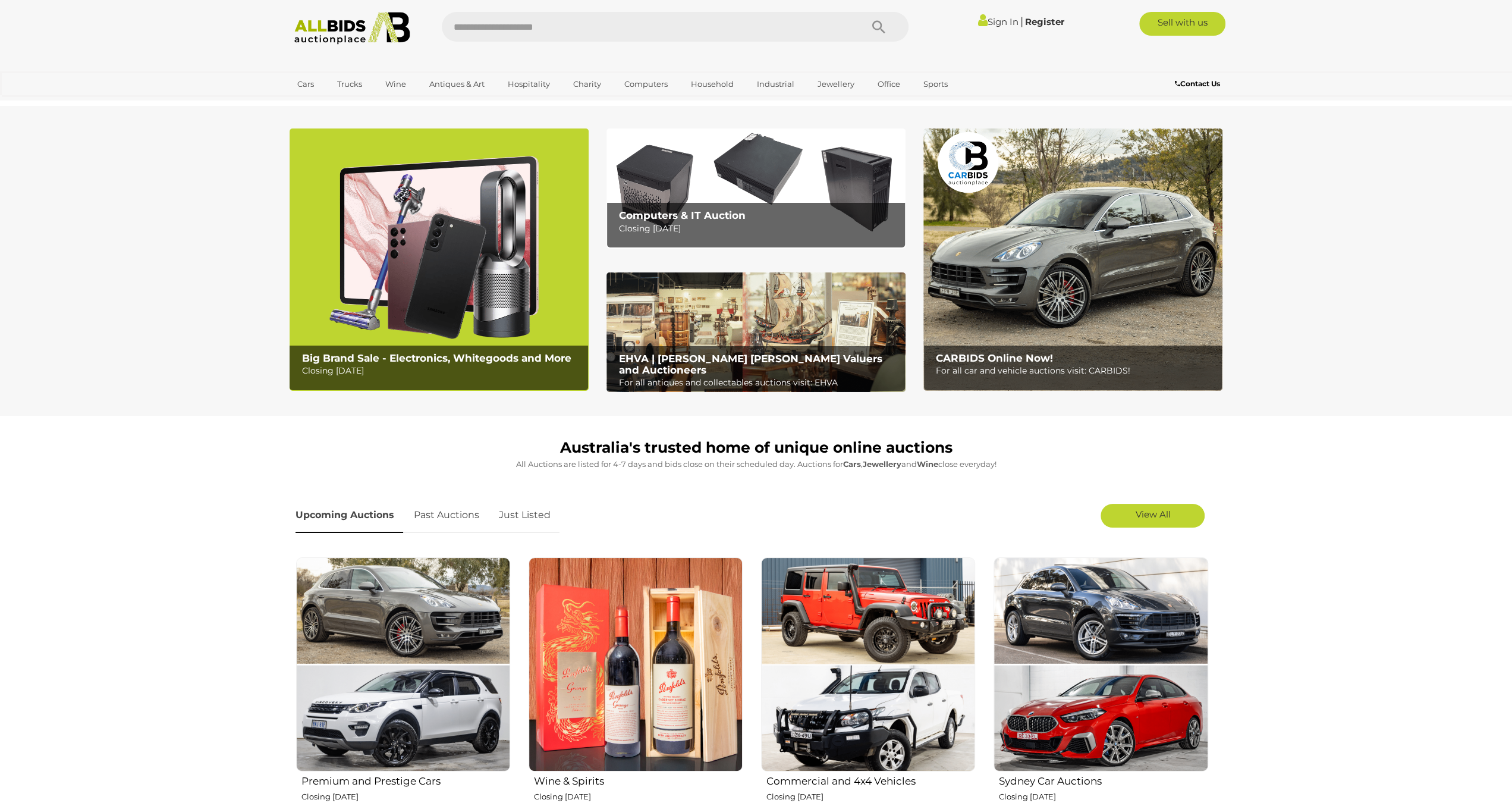
click at [1002, 22] on link "Sign In" at bounding box center [997, 22] width 40 height 11
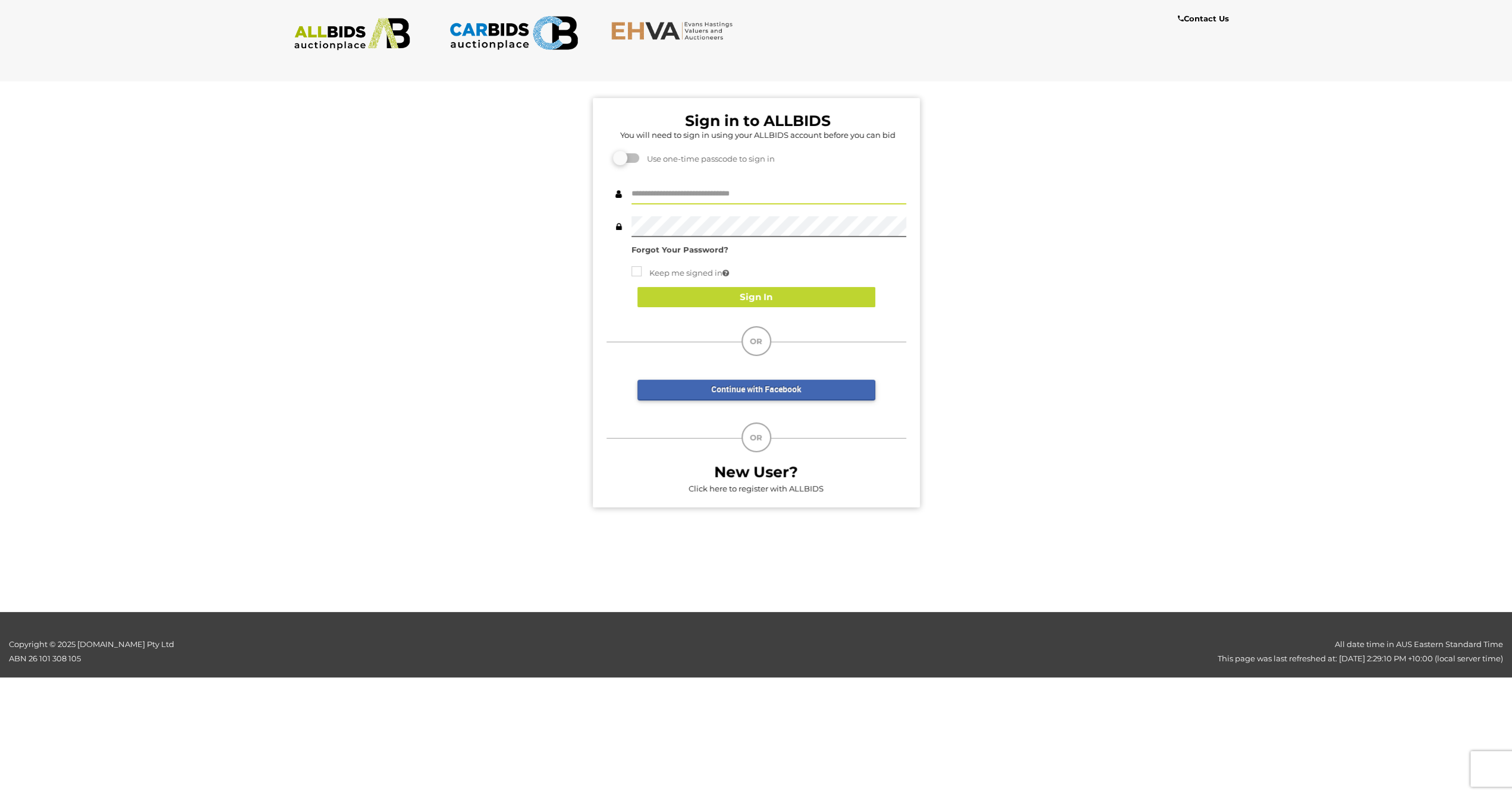
click at [694, 191] on input "text" at bounding box center [769, 195] width 275 height 21
type input "**********"
click at [725, 306] on button "Sign In" at bounding box center [756, 297] width 238 height 21
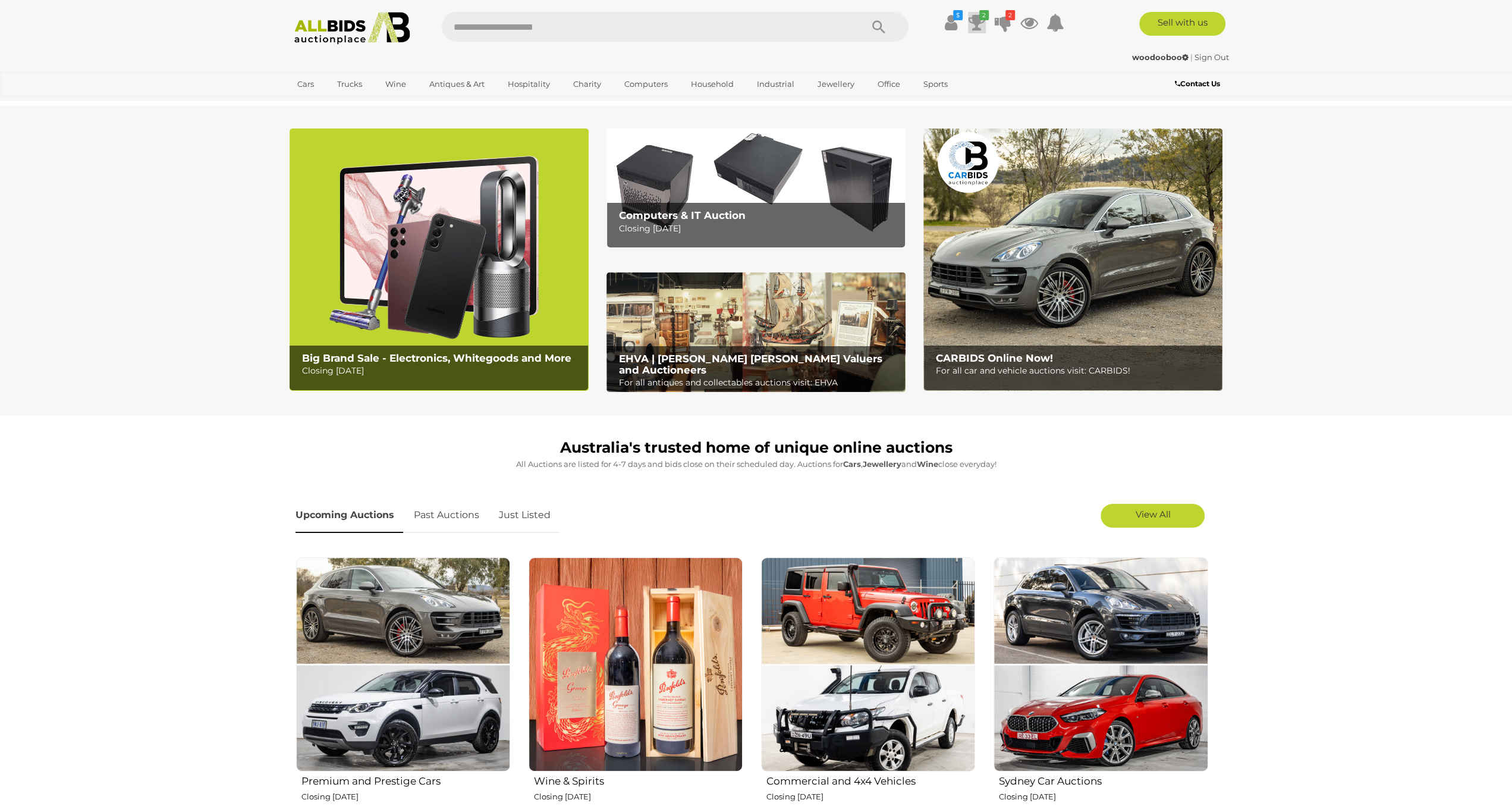
click at [979, 20] on icon at bounding box center [977, 23] width 17 height 21
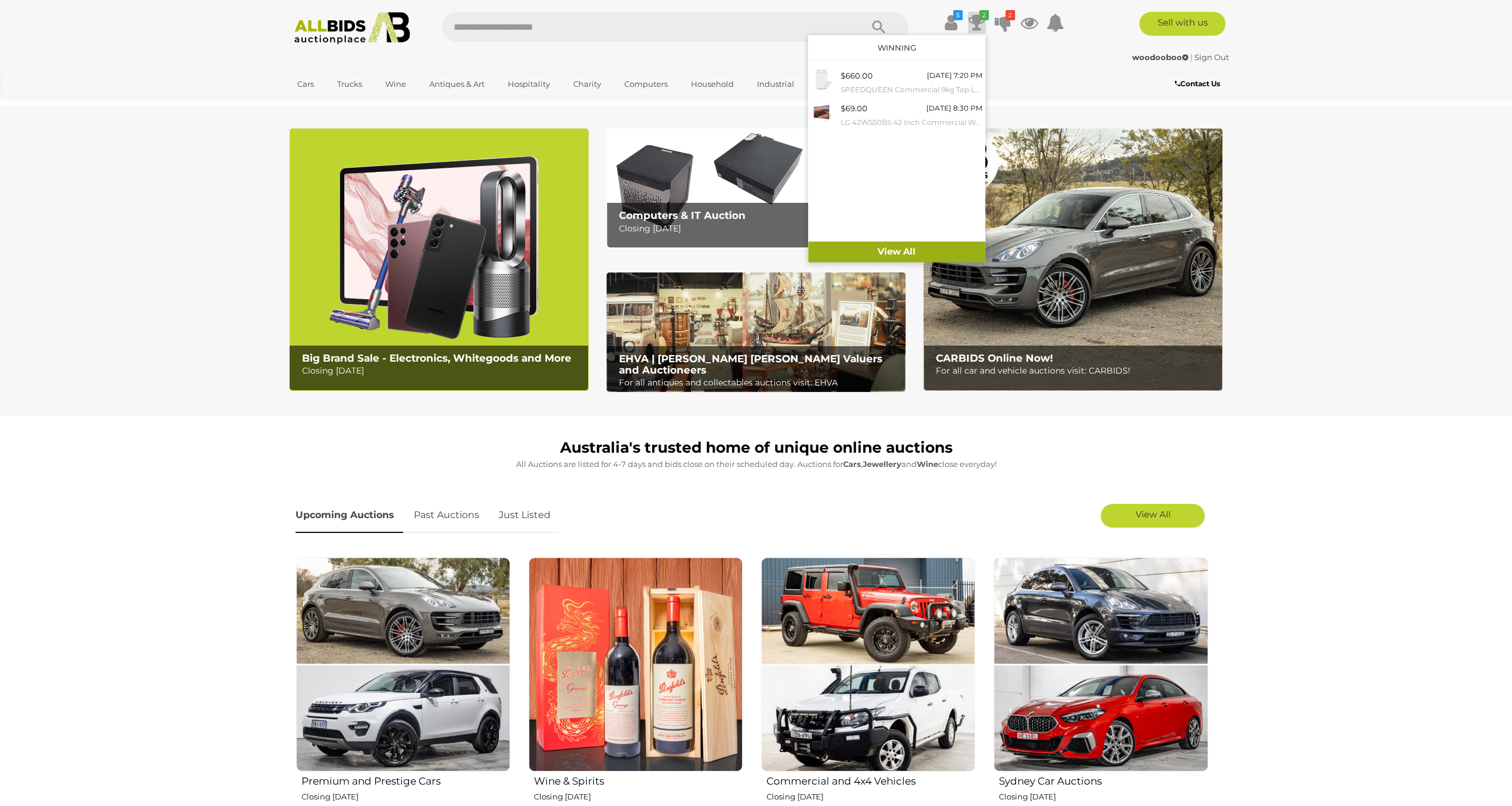
click at [889, 252] on link "View All" at bounding box center [896, 252] width 177 height 21
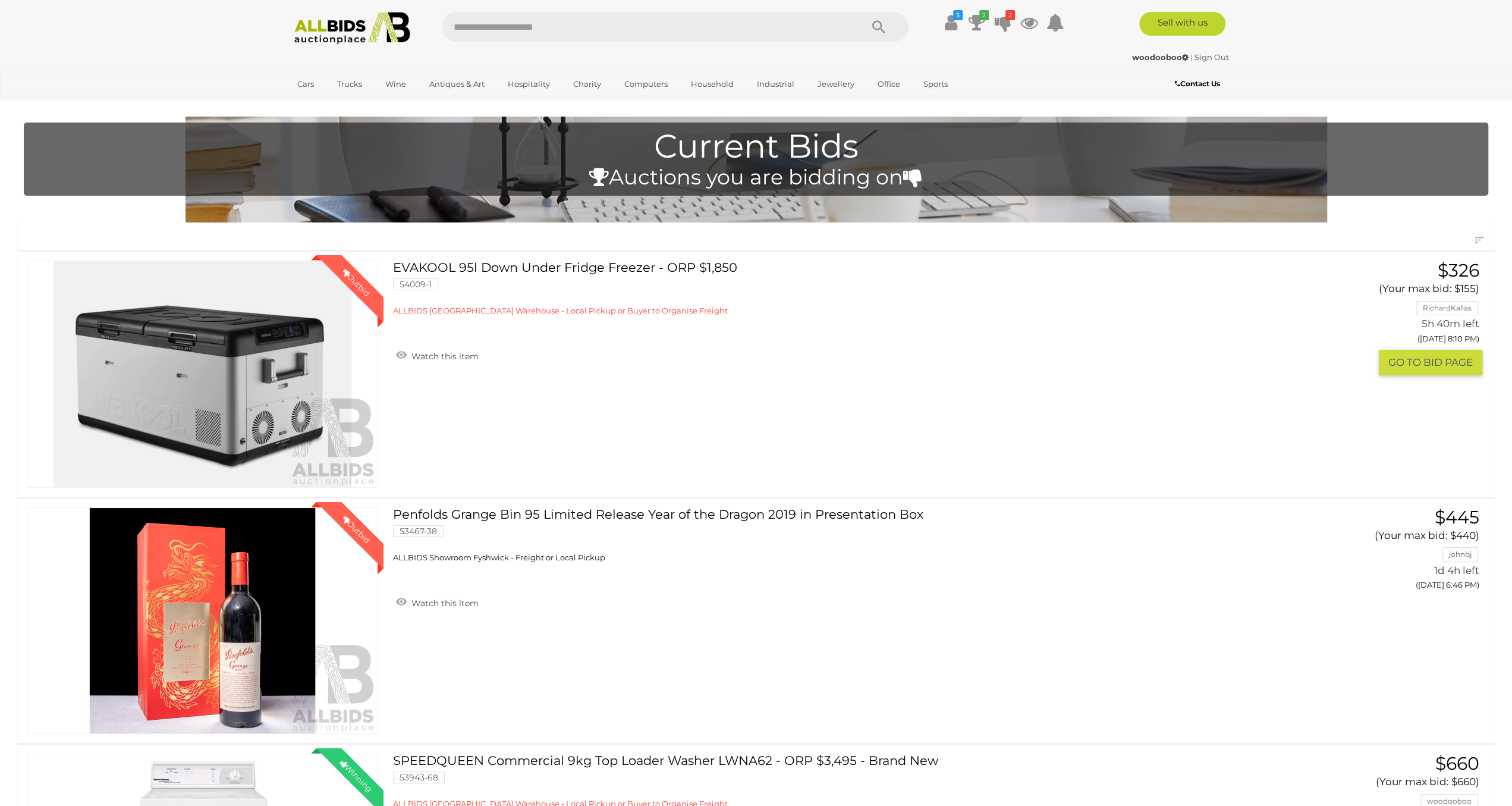
click at [517, 267] on link "EVAKOOL 95l Down Under Fridge Freezer - ORP $1,850 54009-1 ALLBIDS SYDNEY Wareh…" at bounding box center [820, 288] width 837 height 56
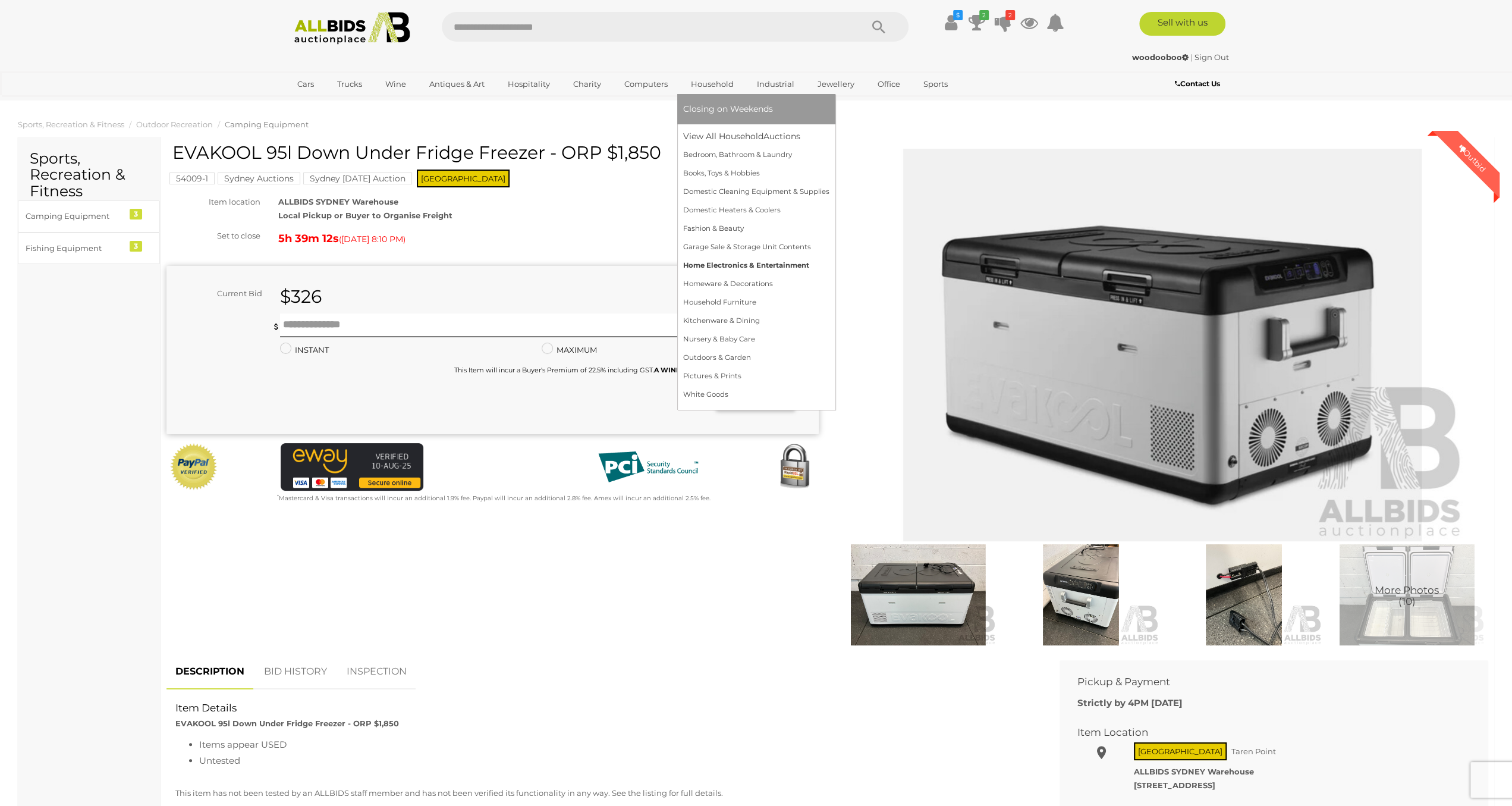
click at [739, 264] on link "Home Electronics & Entertainment" at bounding box center [756, 265] width 146 height 18
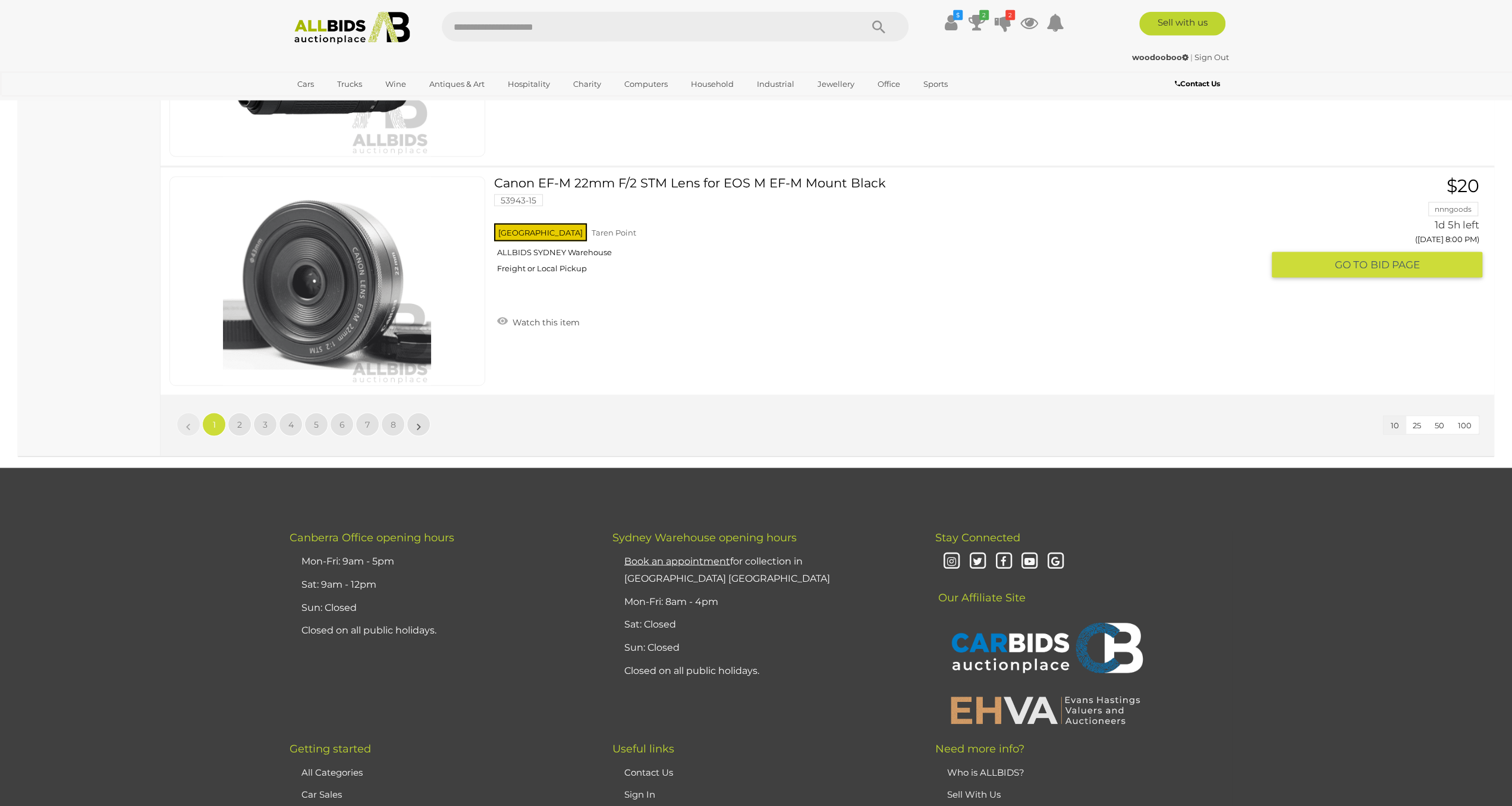
scroll to position [2103, 0]
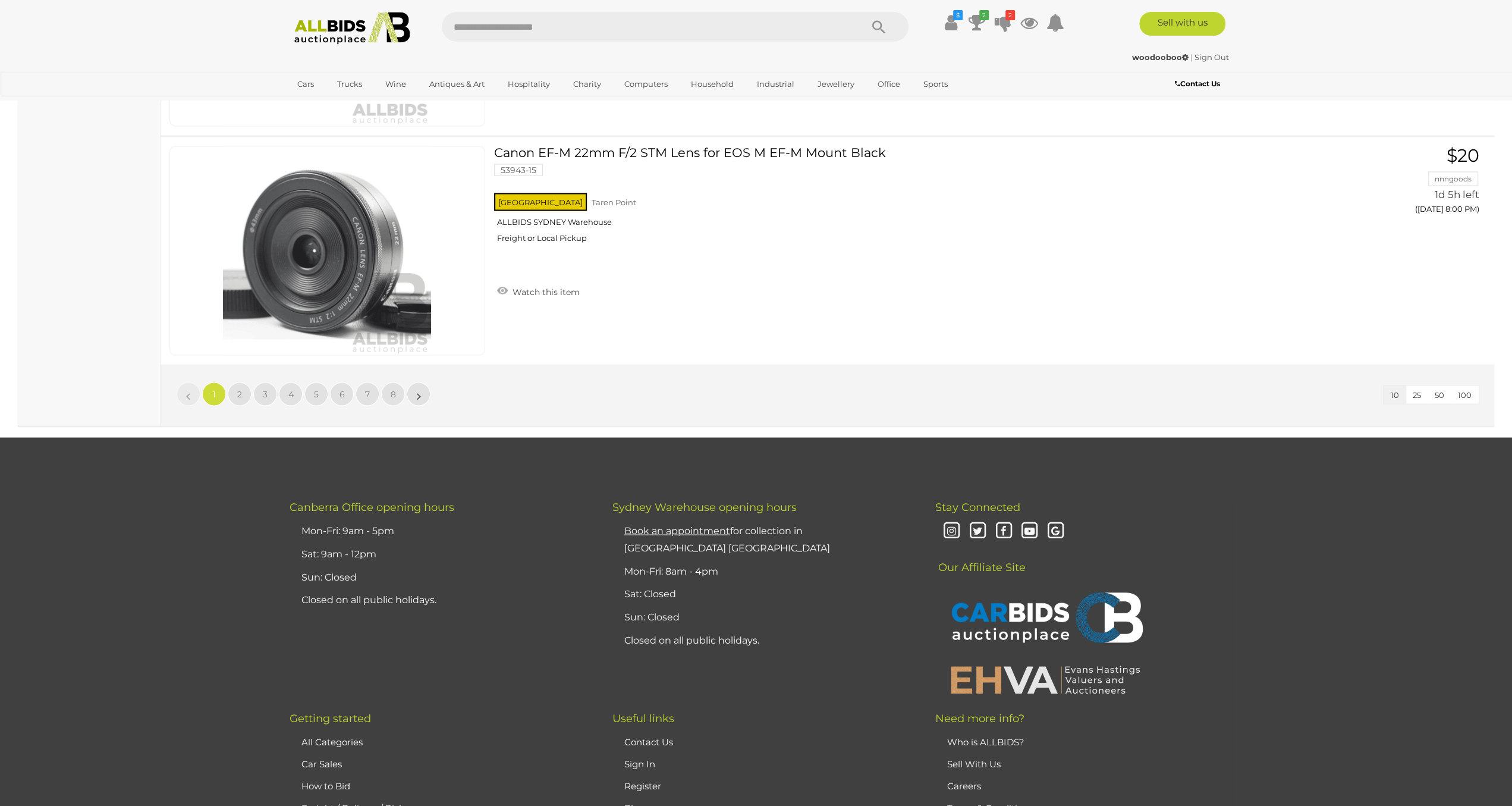
click at [1463, 389] on span "100" at bounding box center [1464, 393] width 13 height 9
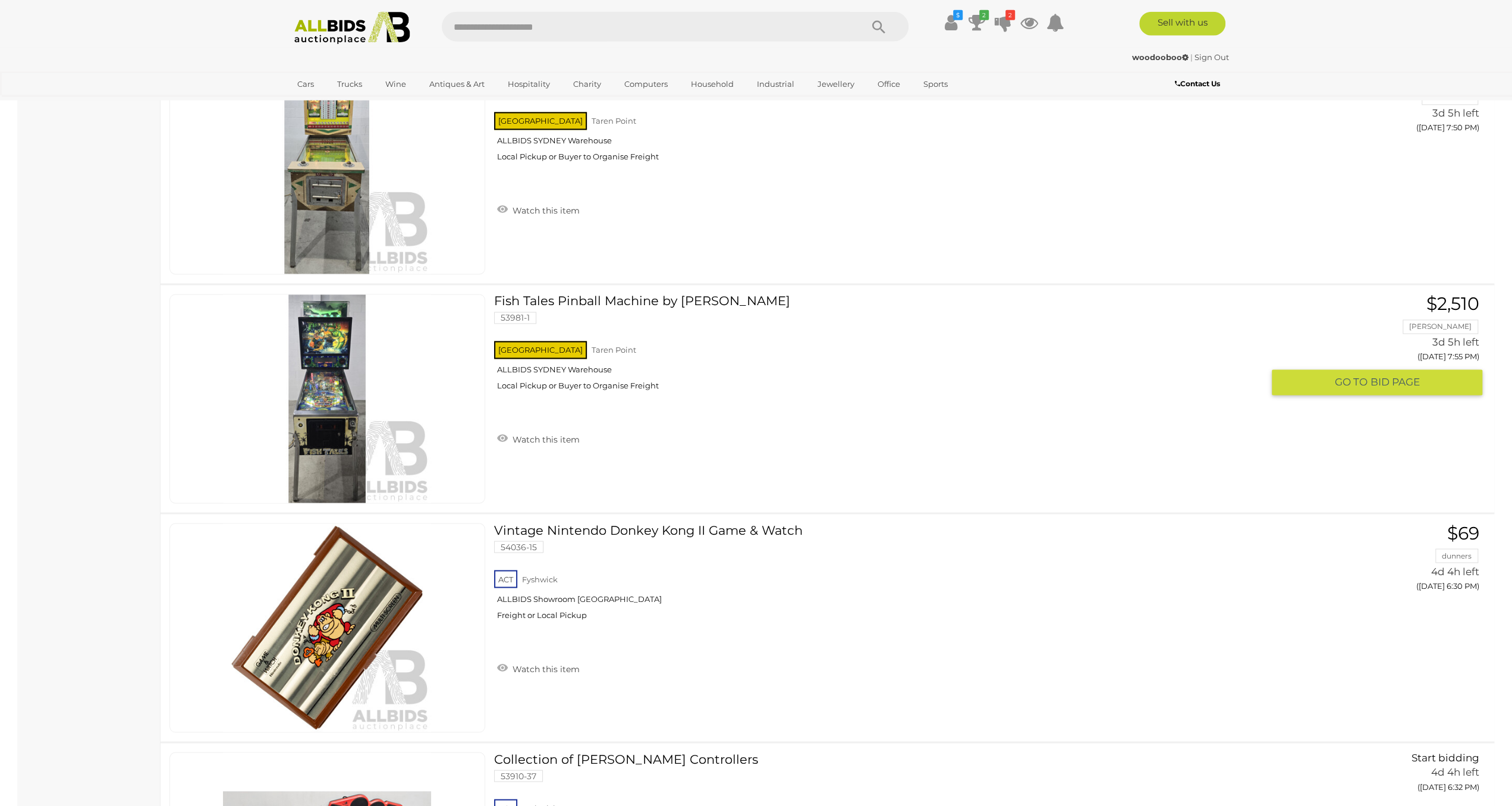
scroll to position [6428, 0]
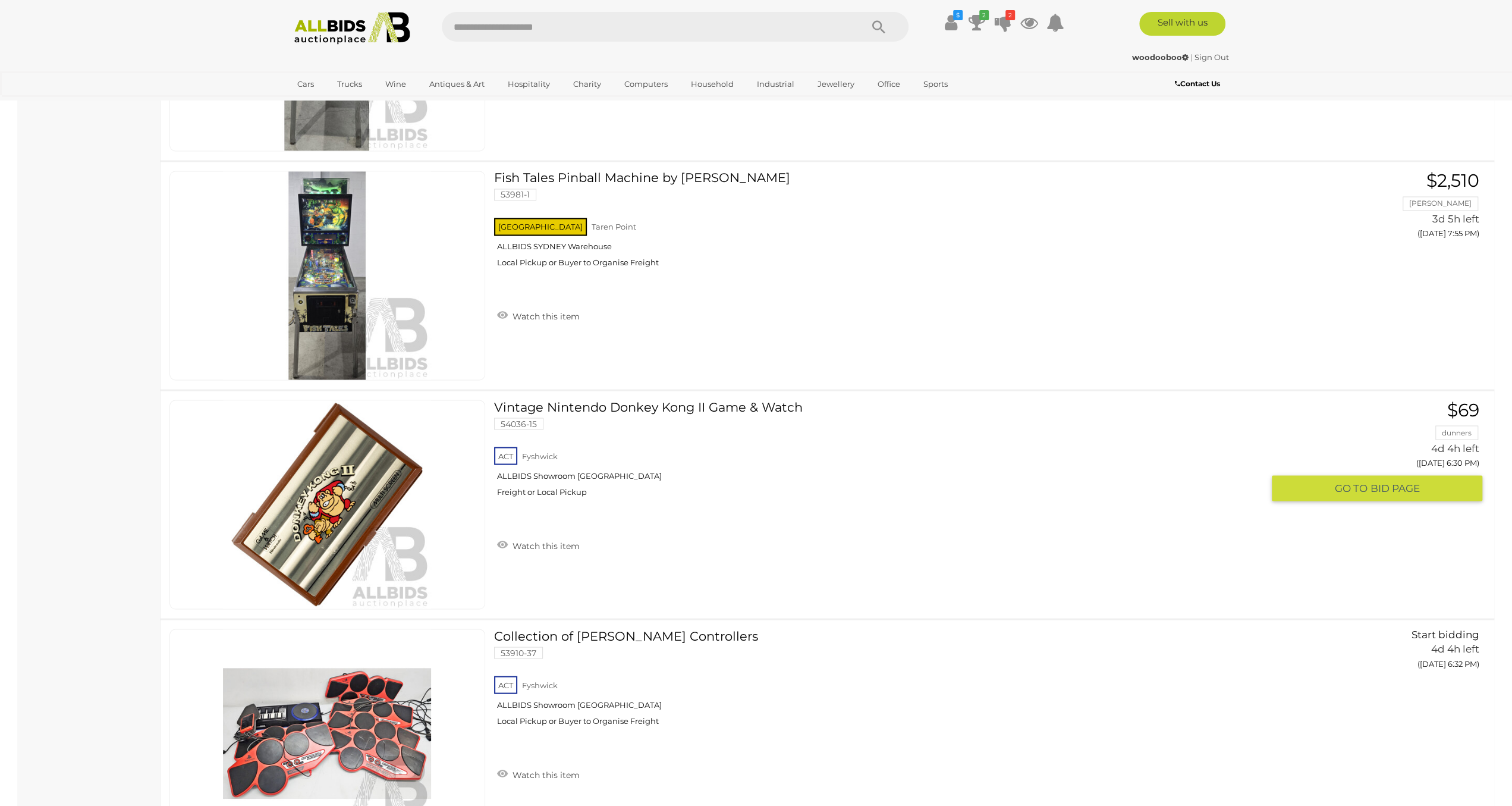
click at [1181, 506] on div "ACT Fyshwick ALLBIDS Showroom Fyshwick Freight or Local Pickup" at bounding box center [878, 475] width 768 height 61
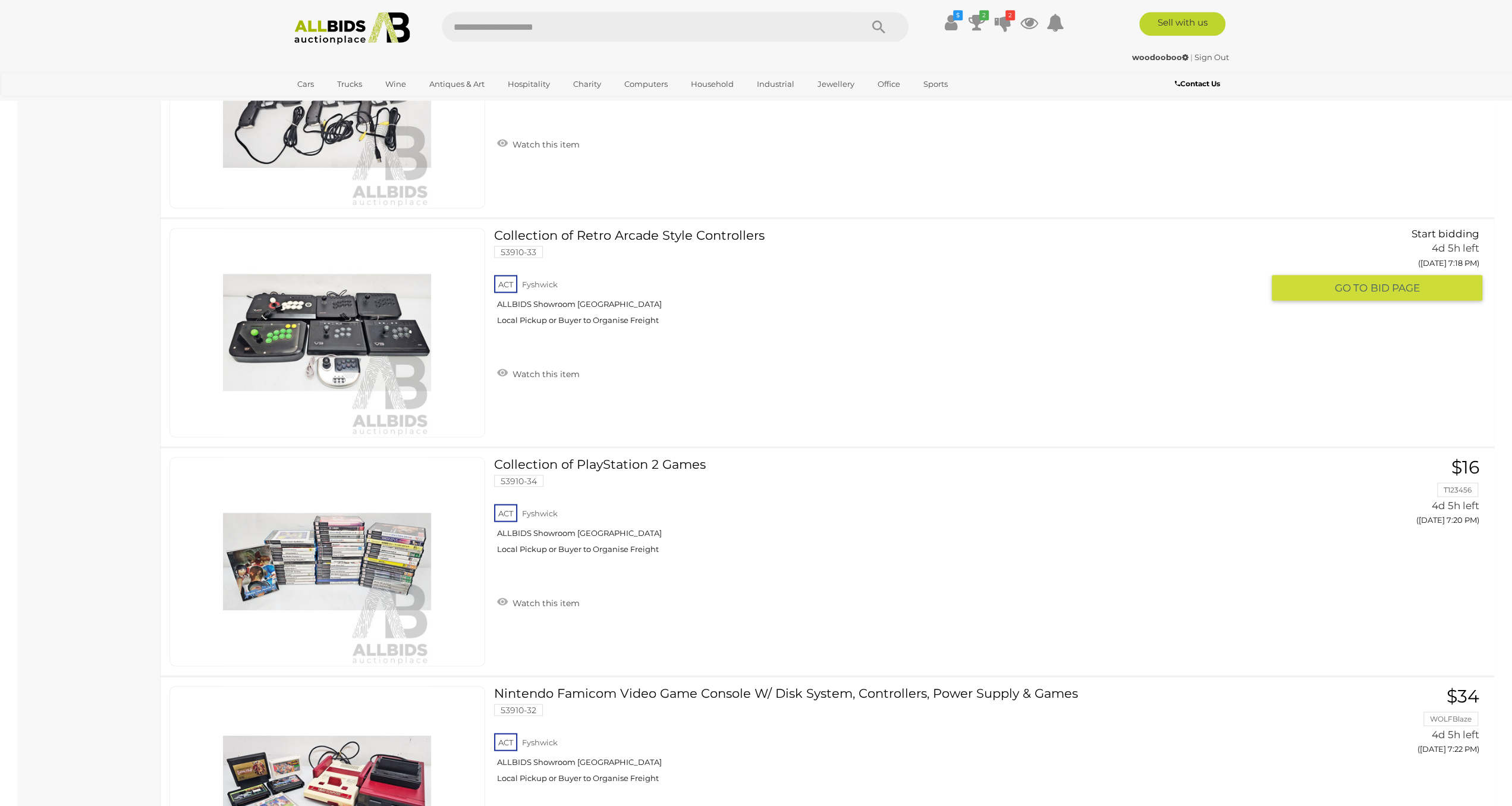
scroll to position [11253, 0]
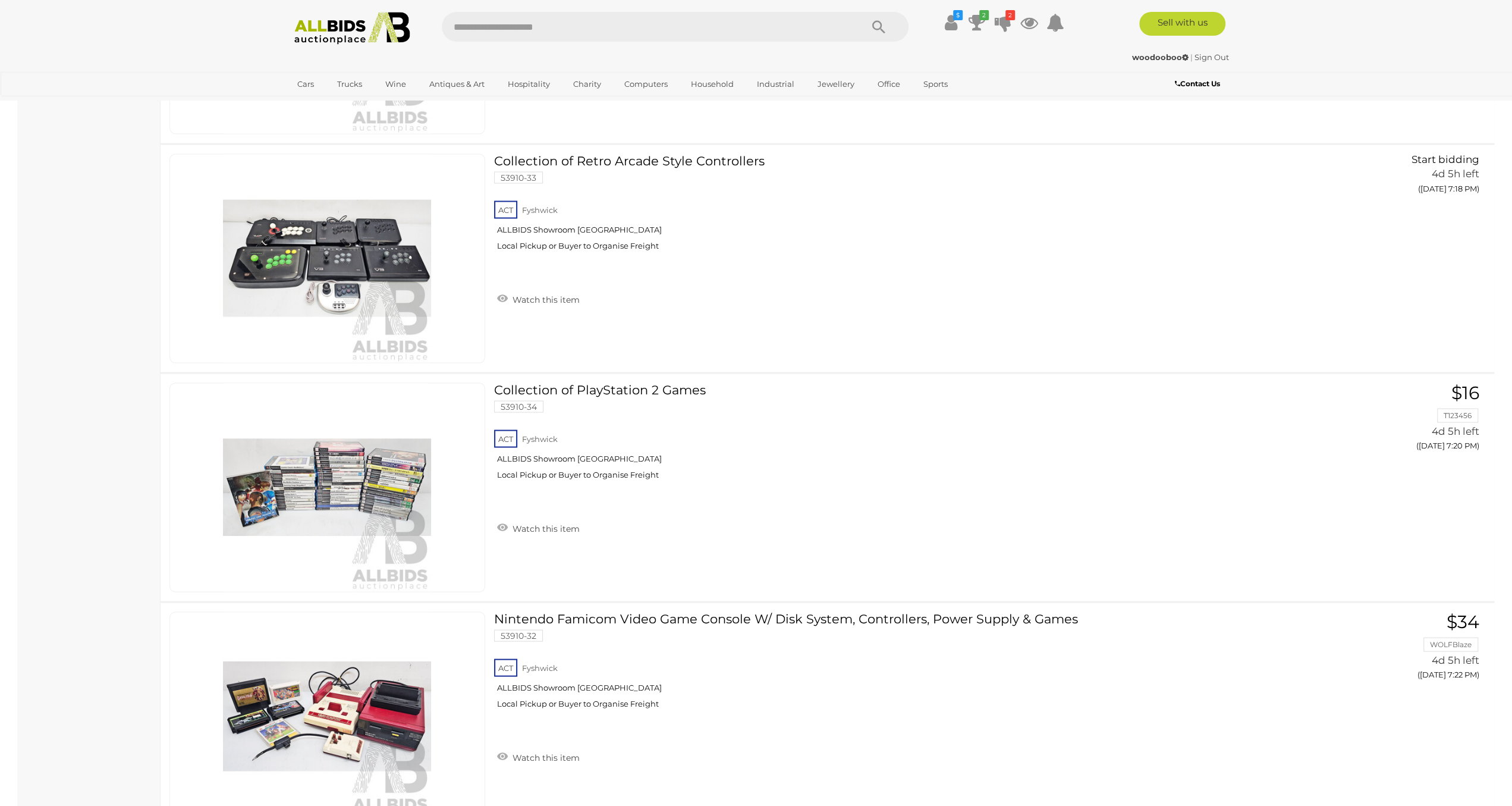
drag, startPoint x: 64, startPoint y: 453, endPoint x: 70, endPoint y: 450, distance: 6.7
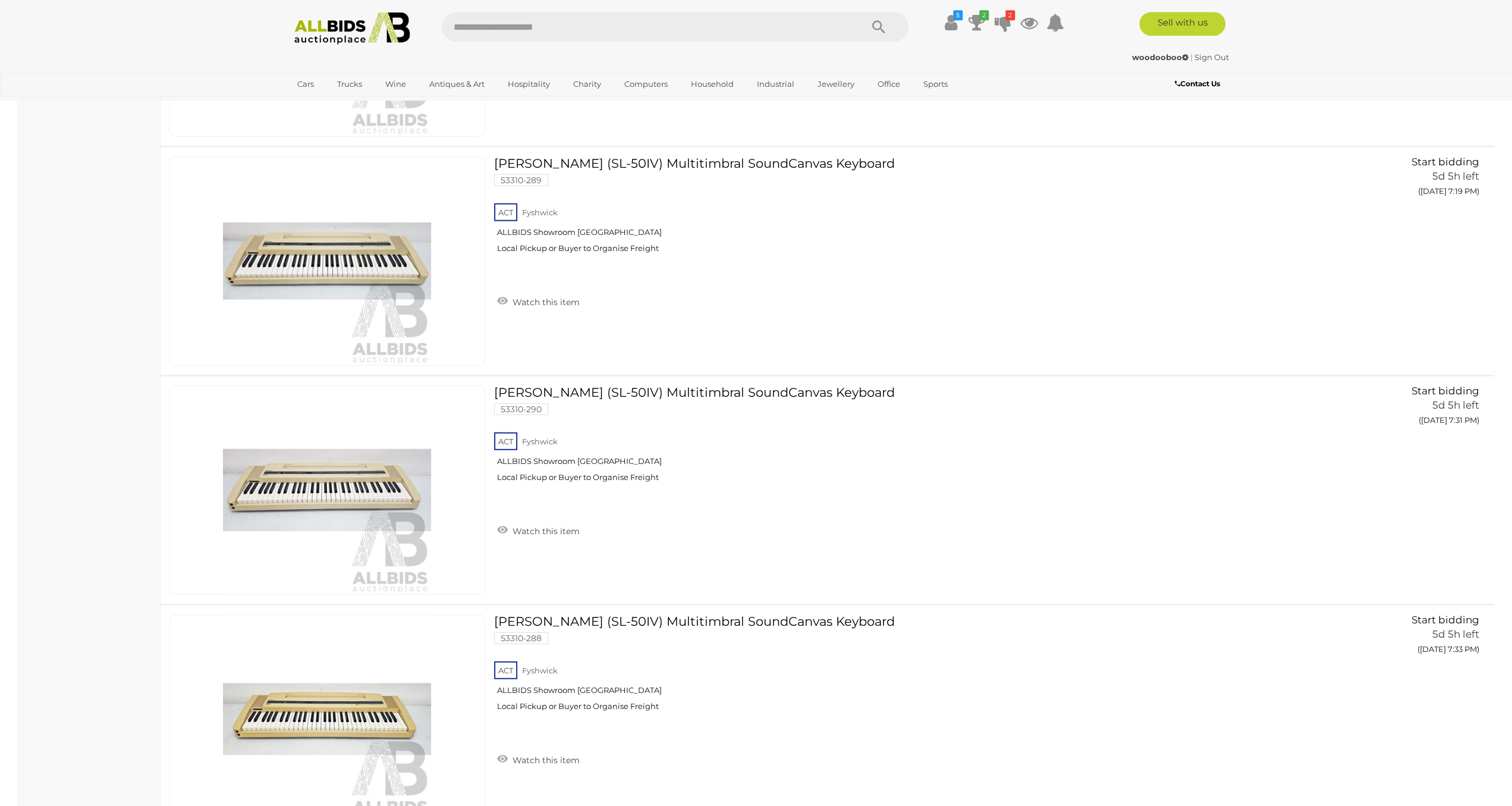
scroll to position [17004, 0]
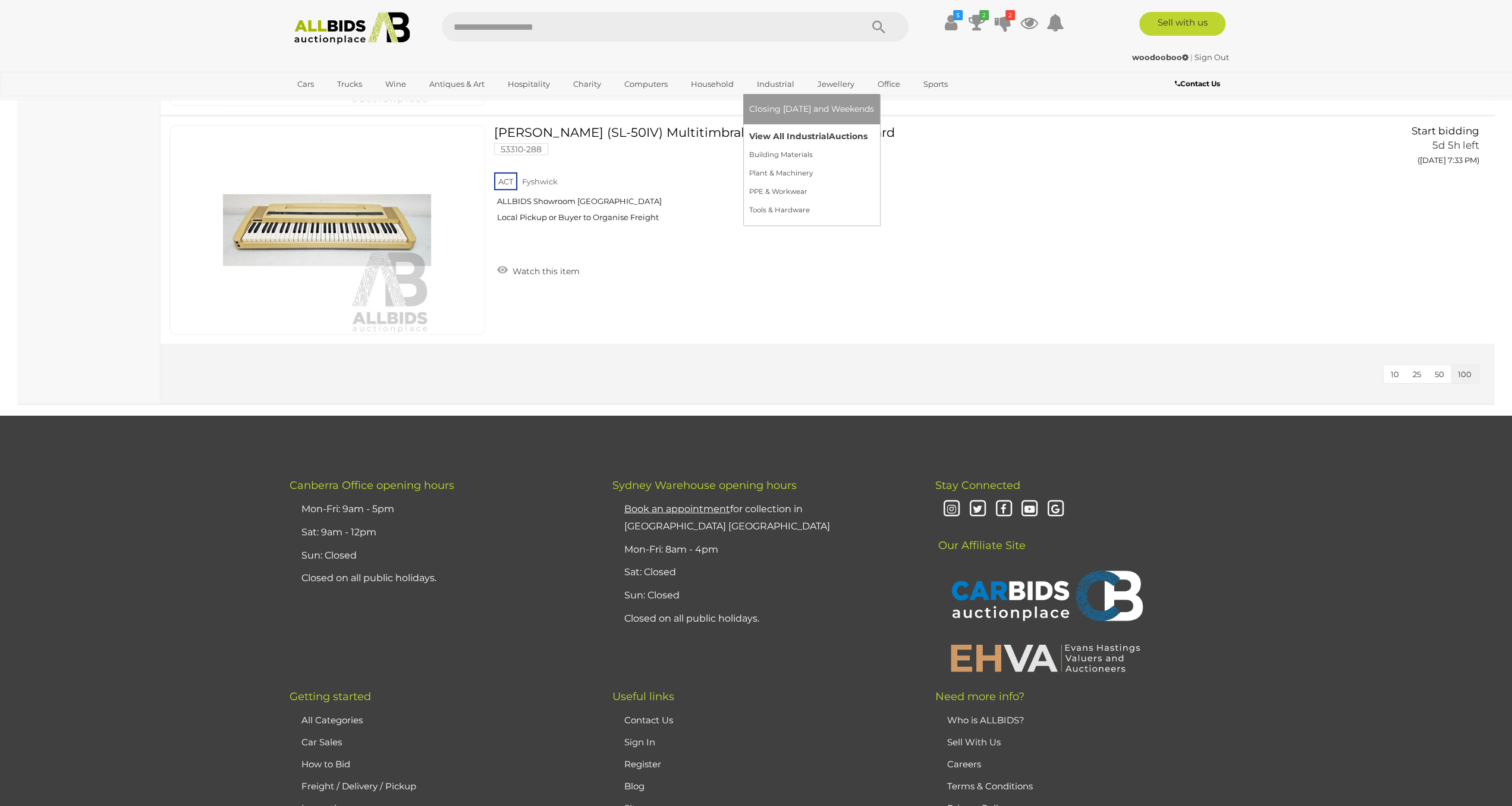
click at [777, 138] on link "View All Industrial Auctions" at bounding box center [811, 136] width 125 height 18
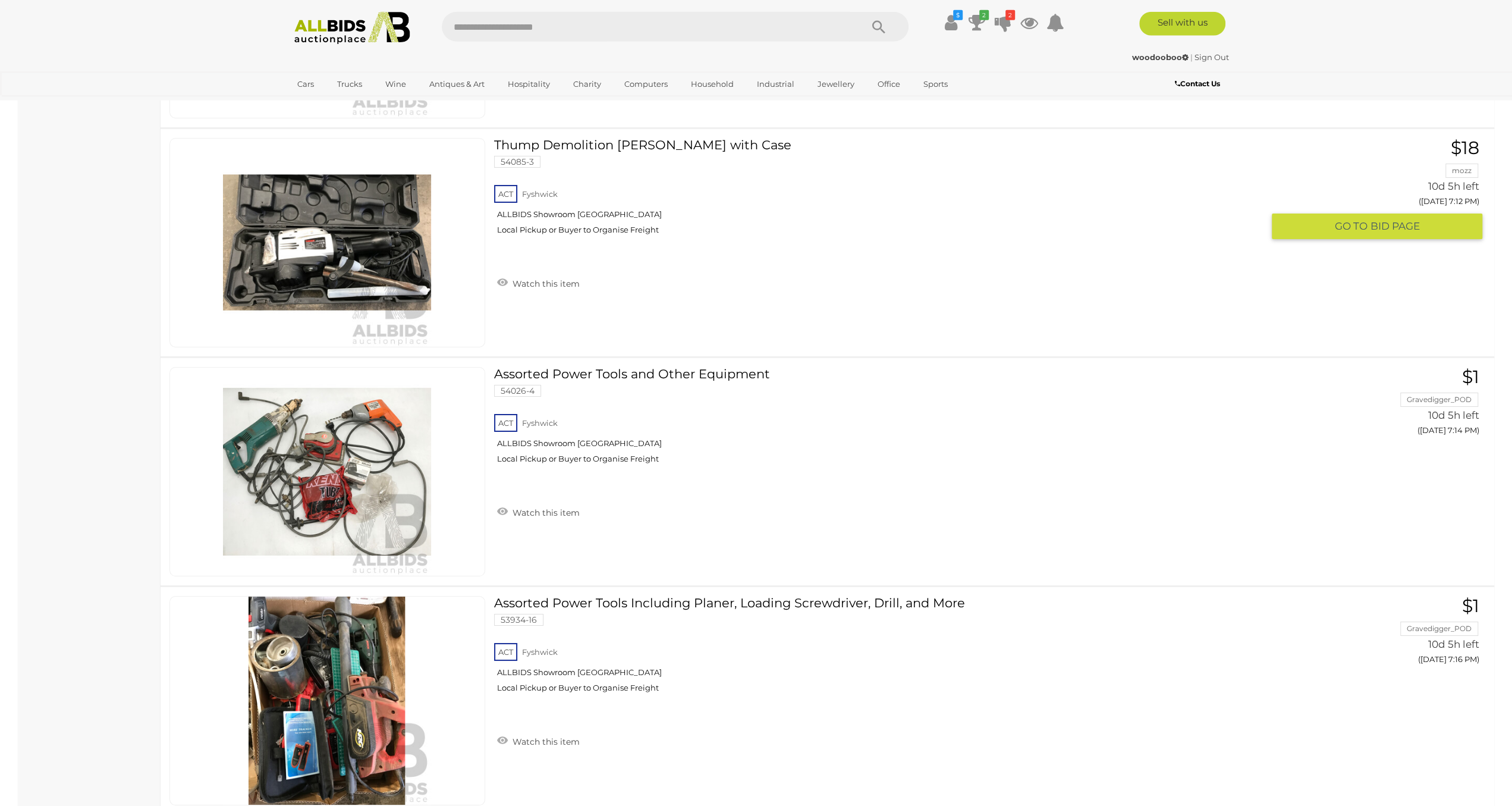
scroll to position [22388, 0]
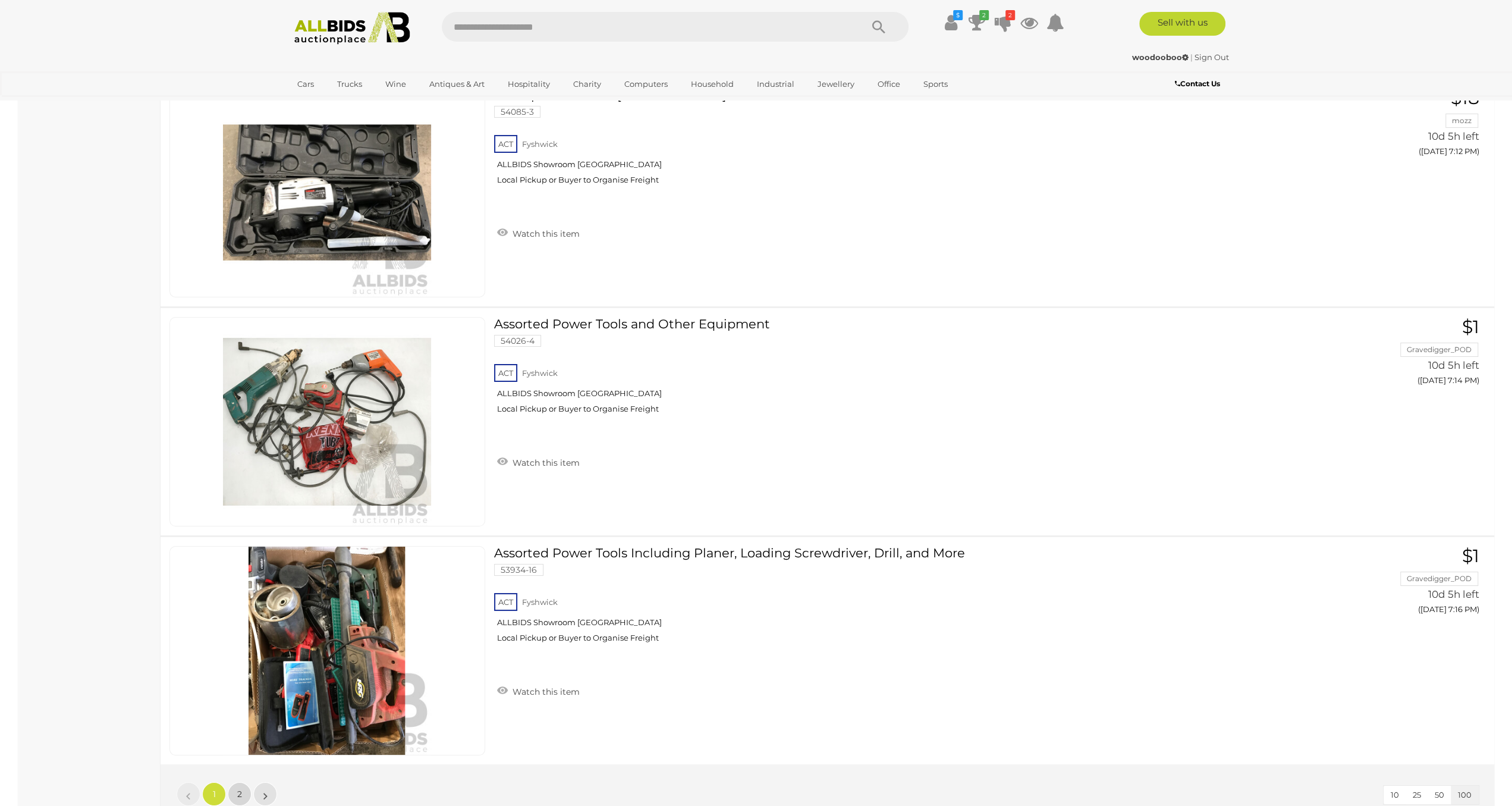
drag, startPoint x: 243, startPoint y: 733, endPoint x: 247, endPoint y: 728, distance: 6.4
click at [245, 782] on link "2" at bounding box center [240, 794] width 24 height 24
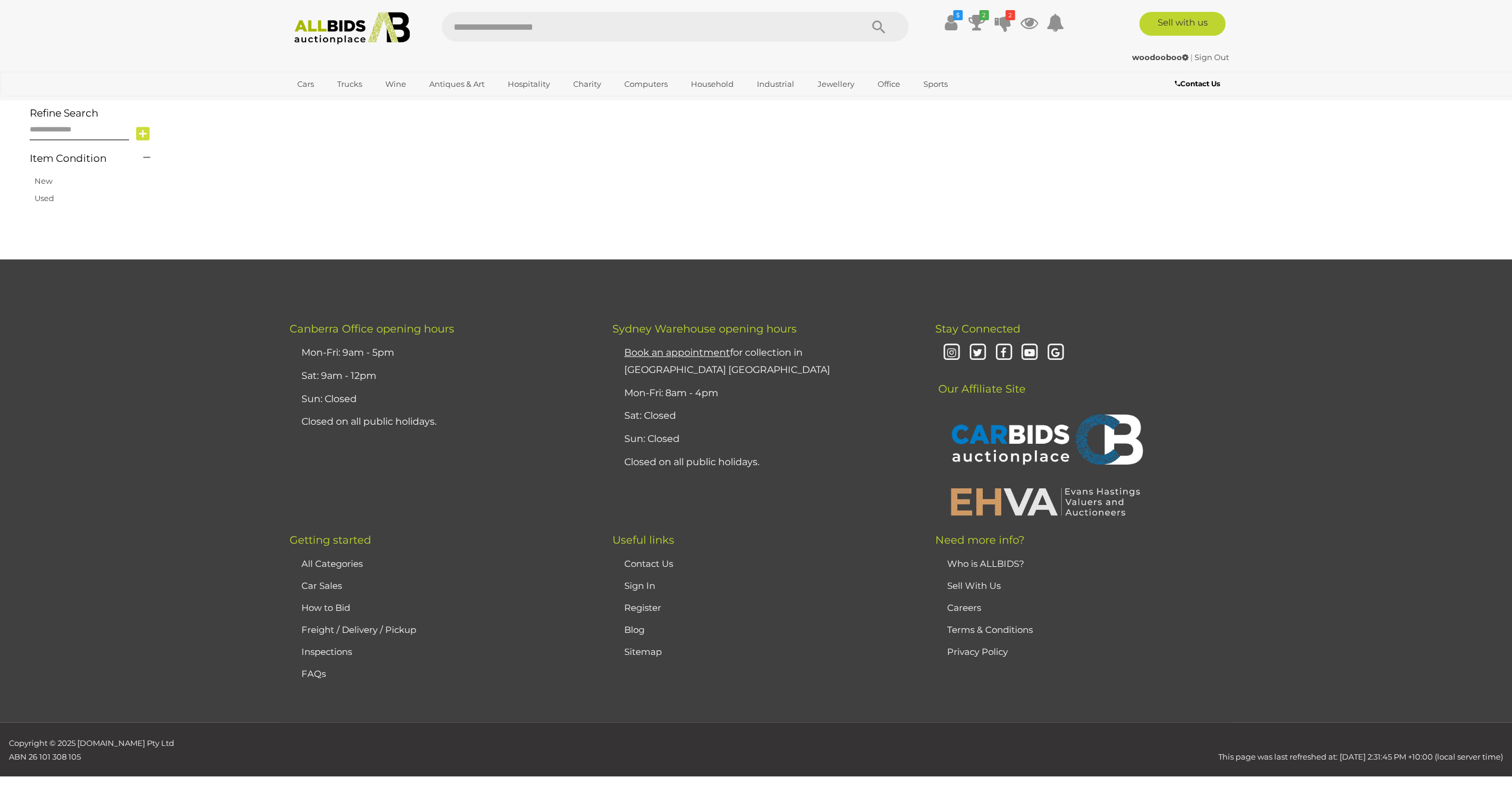
scroll to position [138, 0]
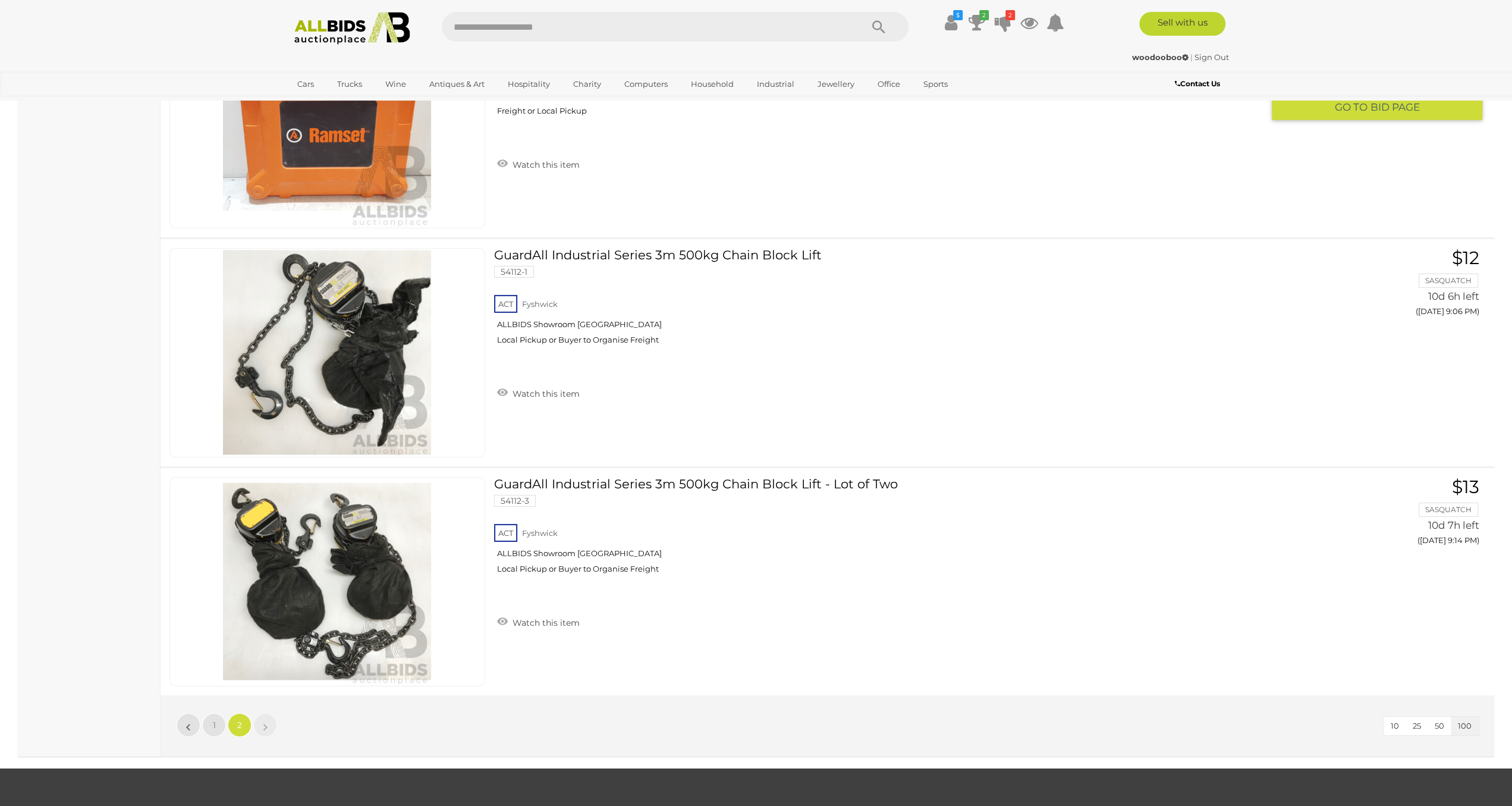
scroll to position [8426, 0]
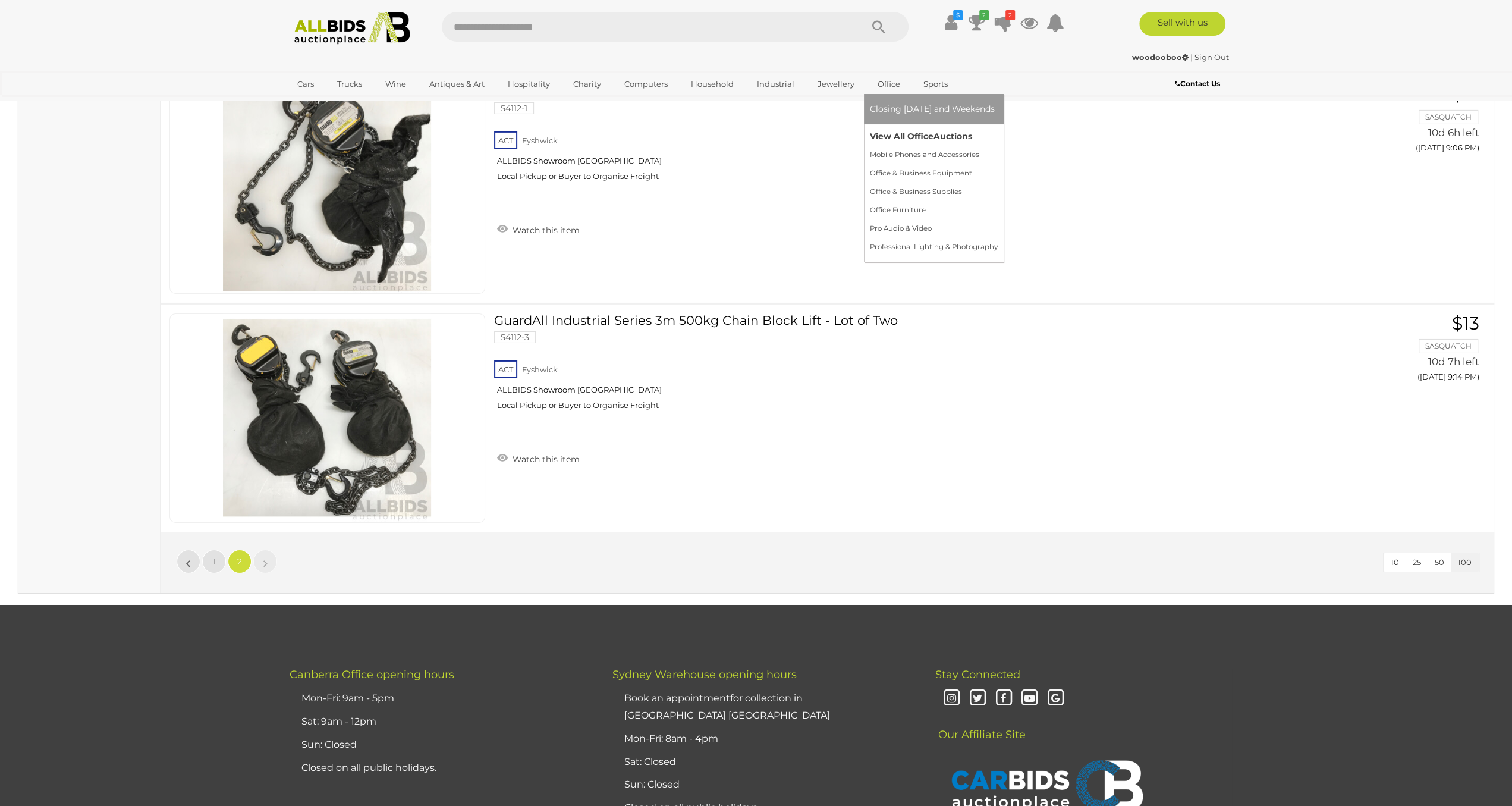
click at [914, 135] on link "View All Office Auctions" at bounding box center [933, 136] width 128 height 18
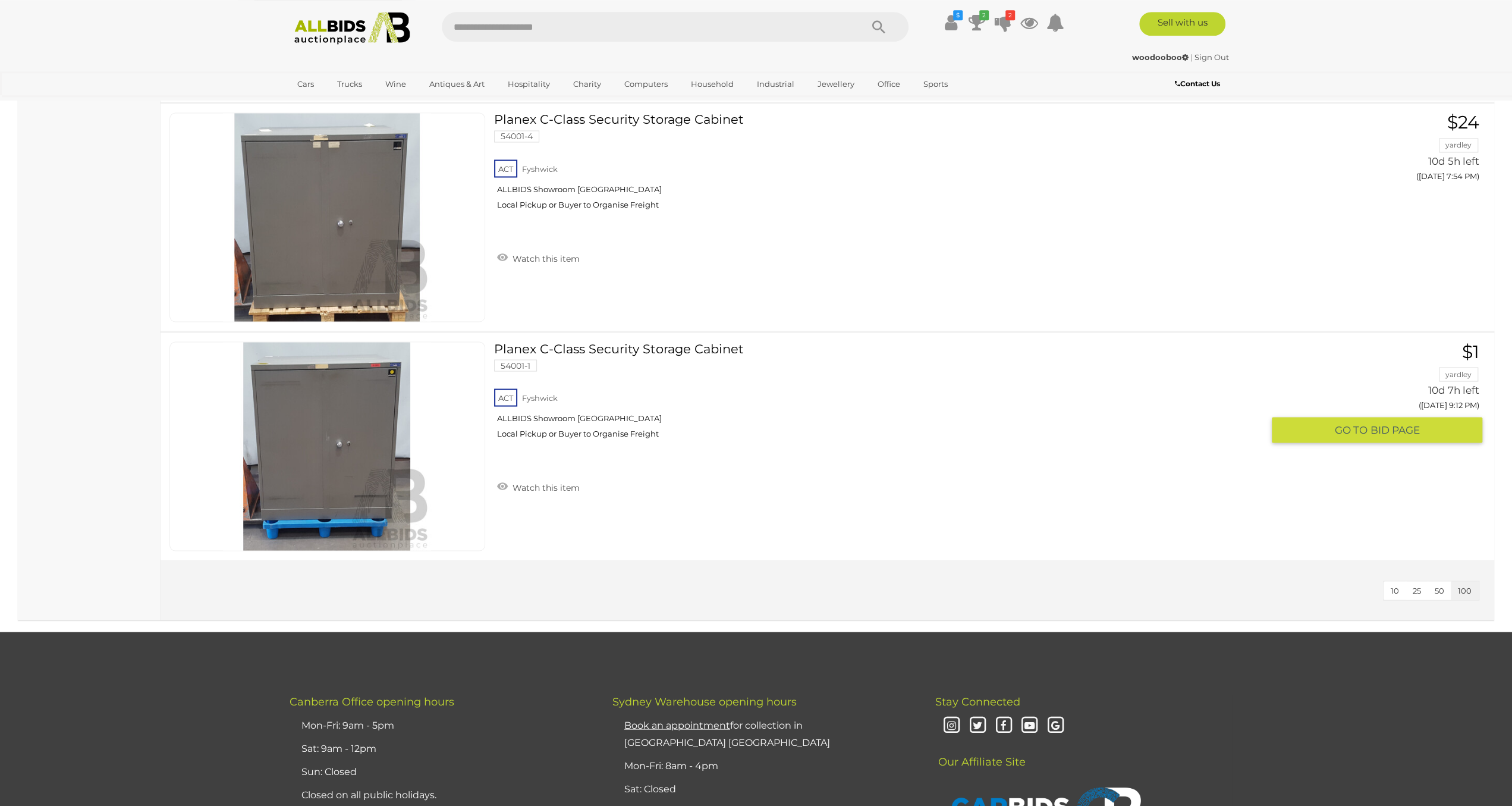
scroll to position [15770, 0]
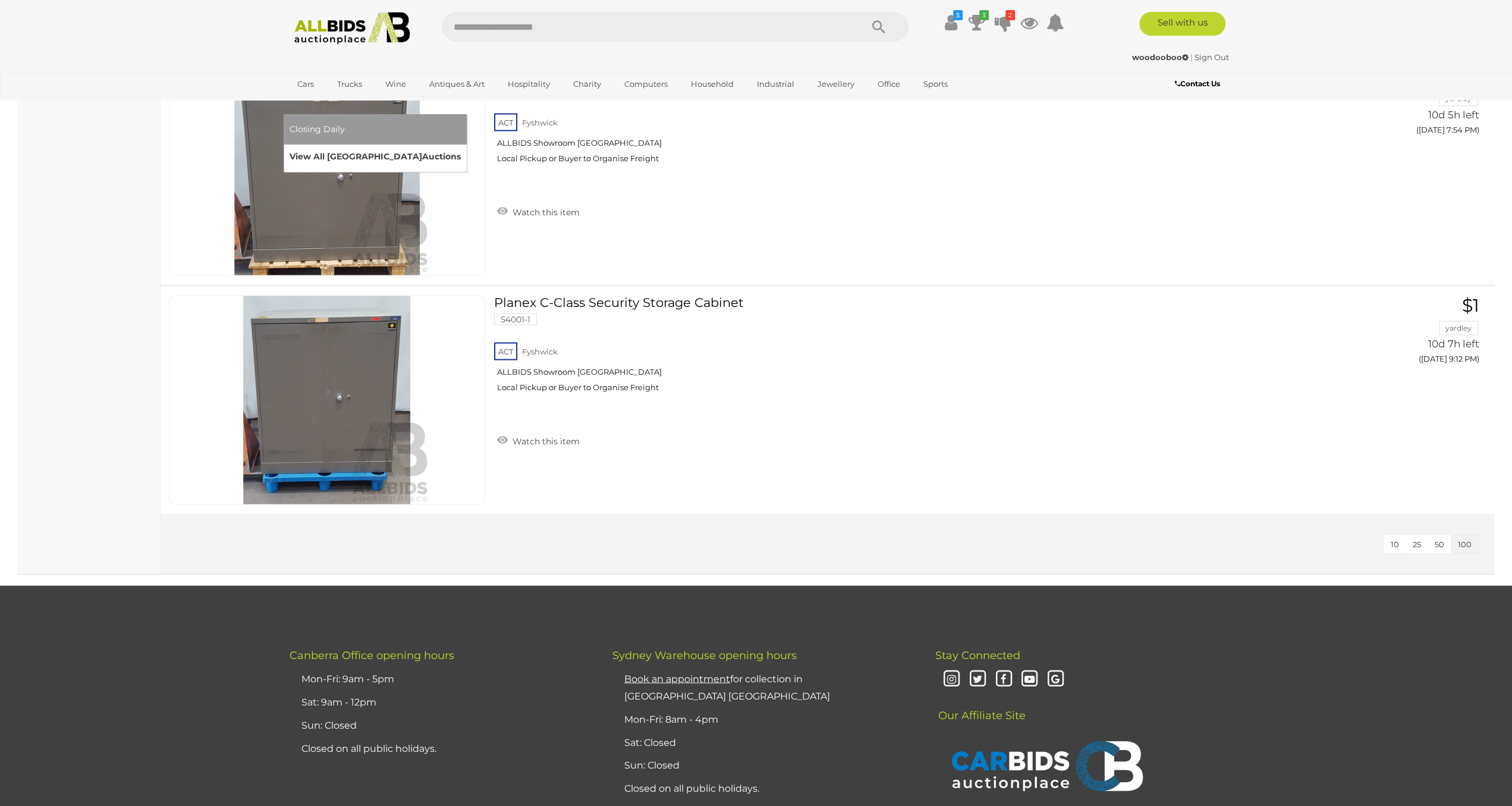
click at [461, 147] on link "View All Sydney Auctions" at bounding box center [375, 157] width 171 height 18
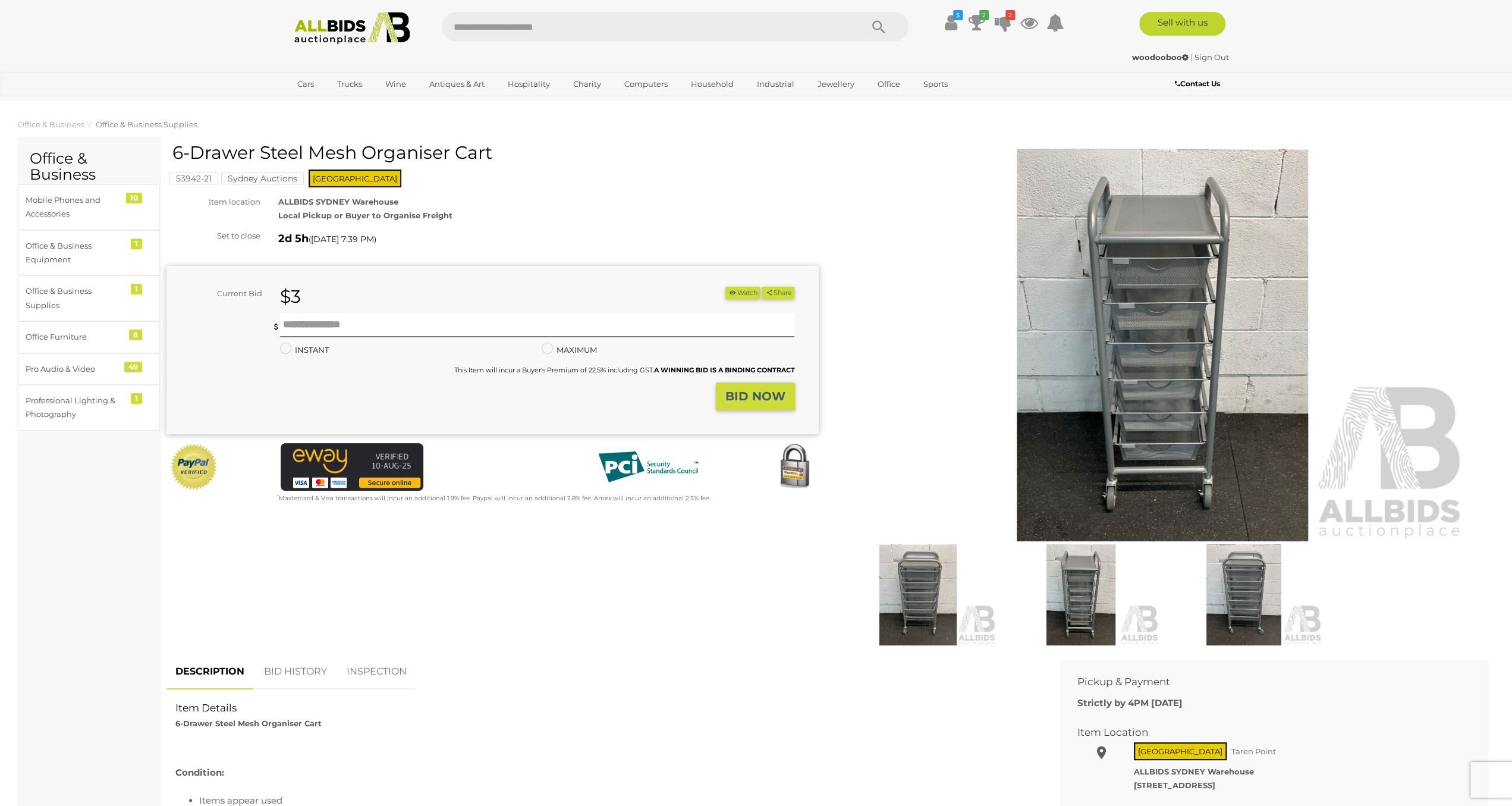
click at [1153, 372] on img at bounding box center [1162, 345] width 609 height 393
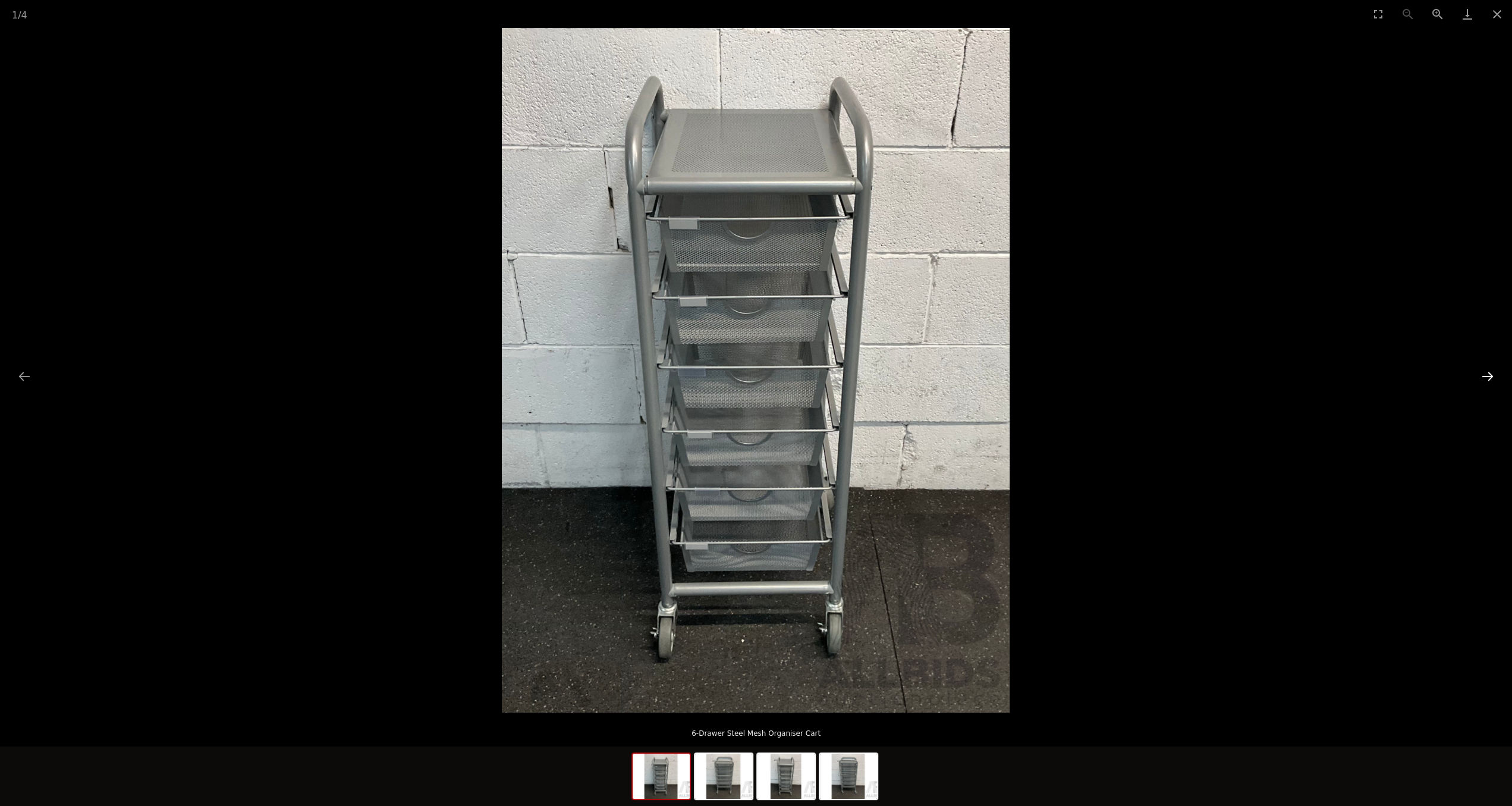
click at [1493, 373] on button "Next slide" at bounding box center [1487, 376] width 25 height 23
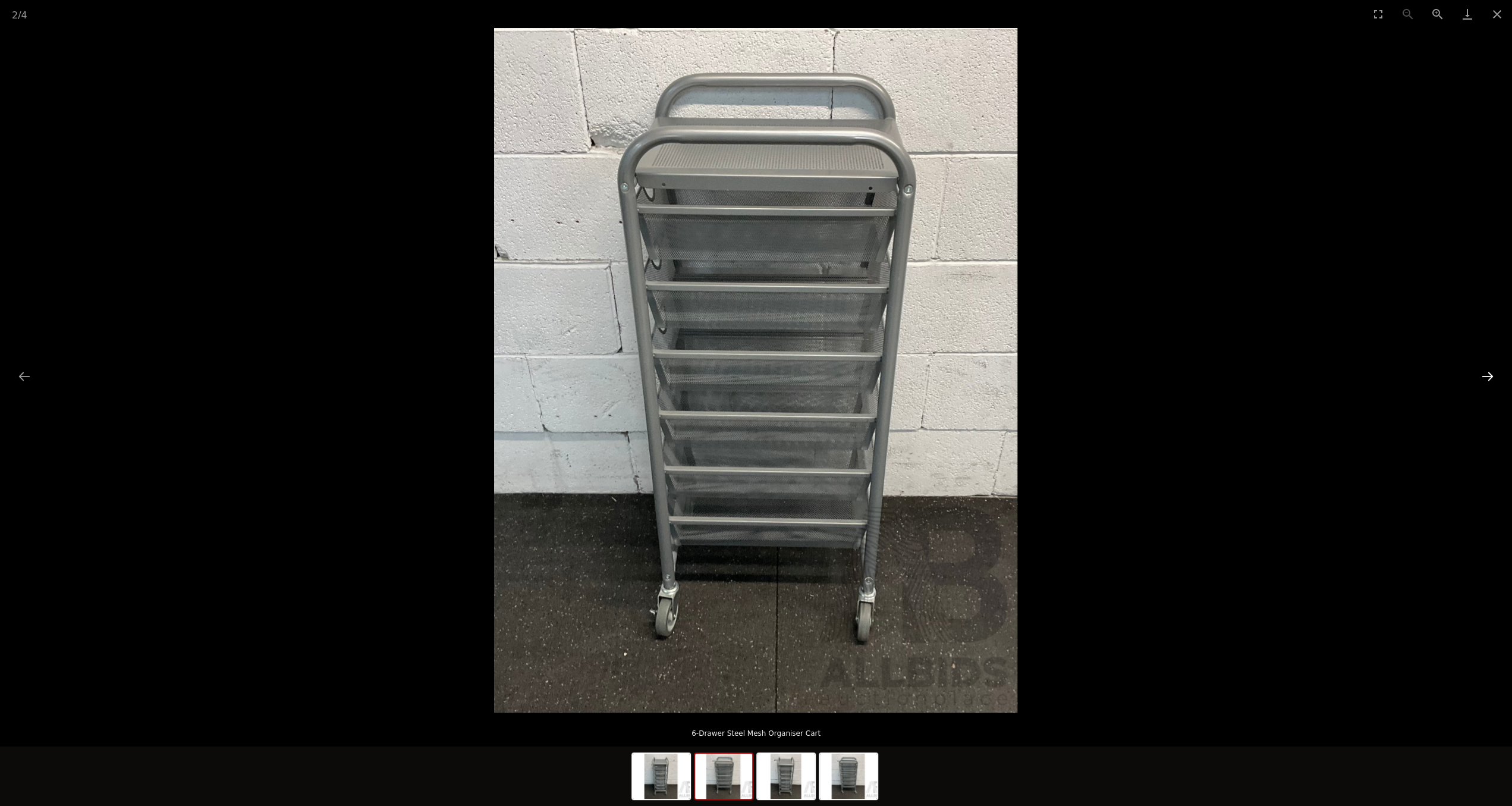
click at [1493, 373] on button "Next slide" at bounding box center [1487, 376] width 25 height 23
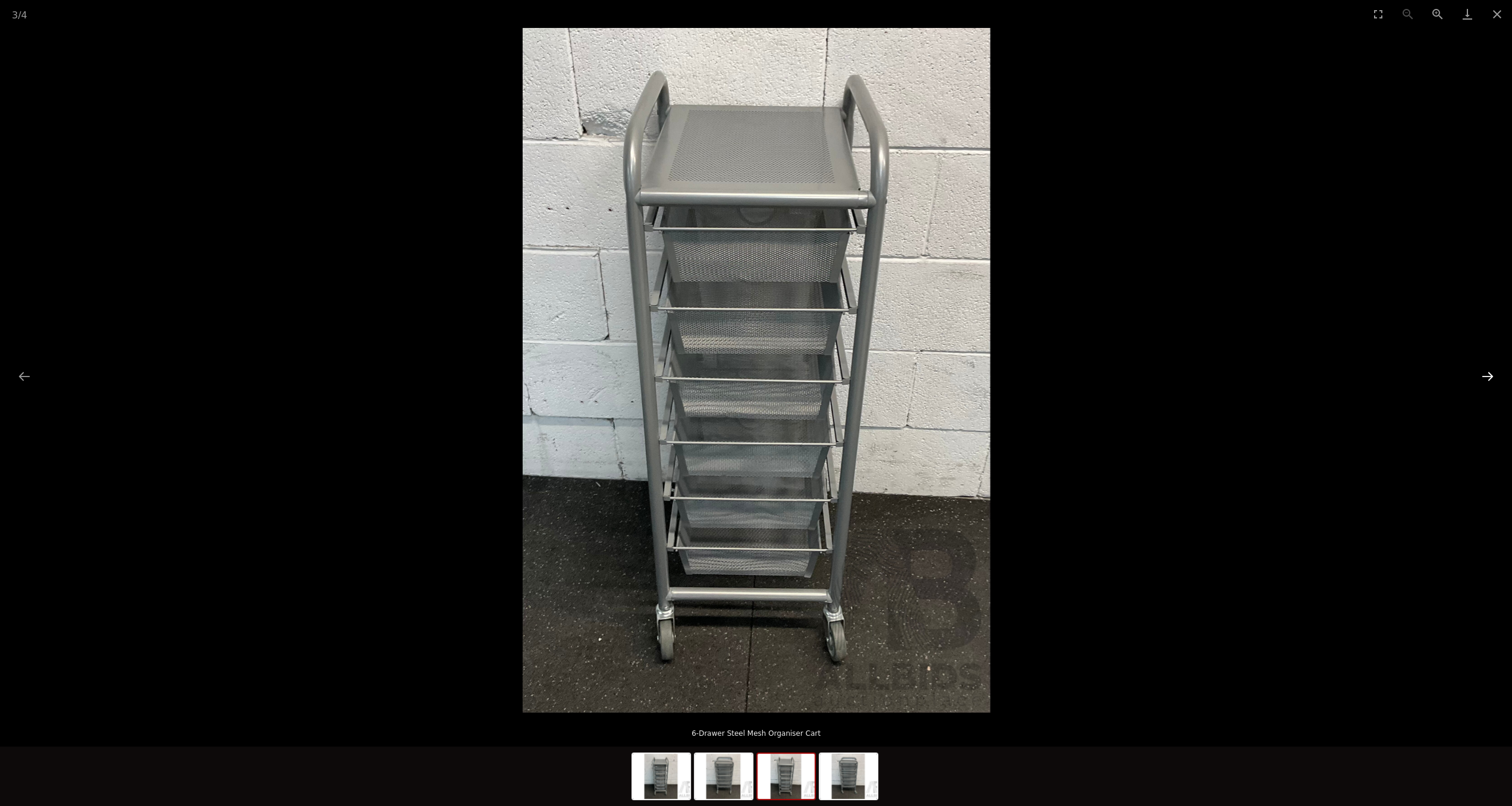
click at [1493, 373] on button "Next slide" at bounding box center [1487, 376] width 25 height 23
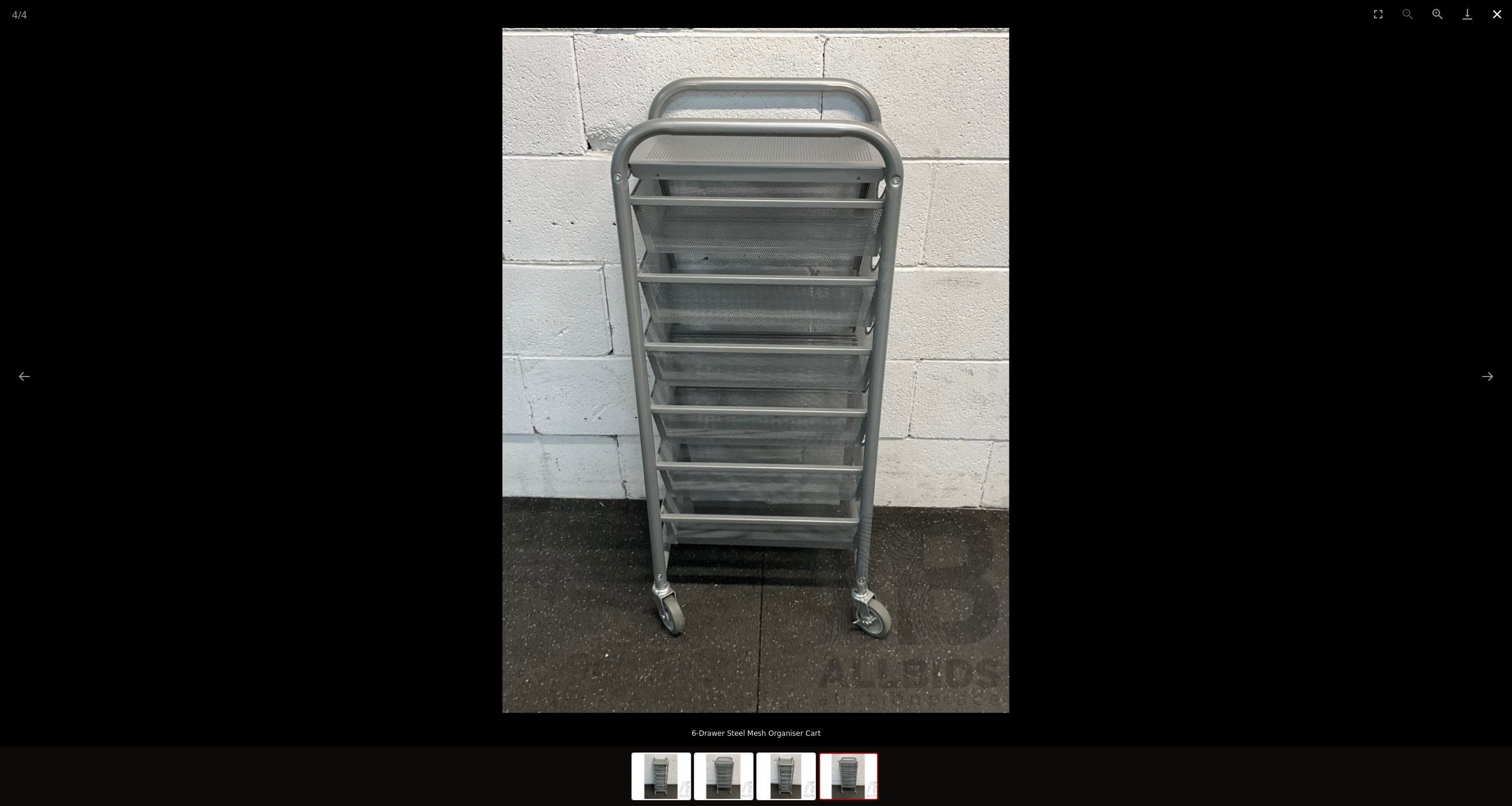
click at [1496, 16] on button "Close gallery" at bounding box center [1496, 14] width 30 height 28
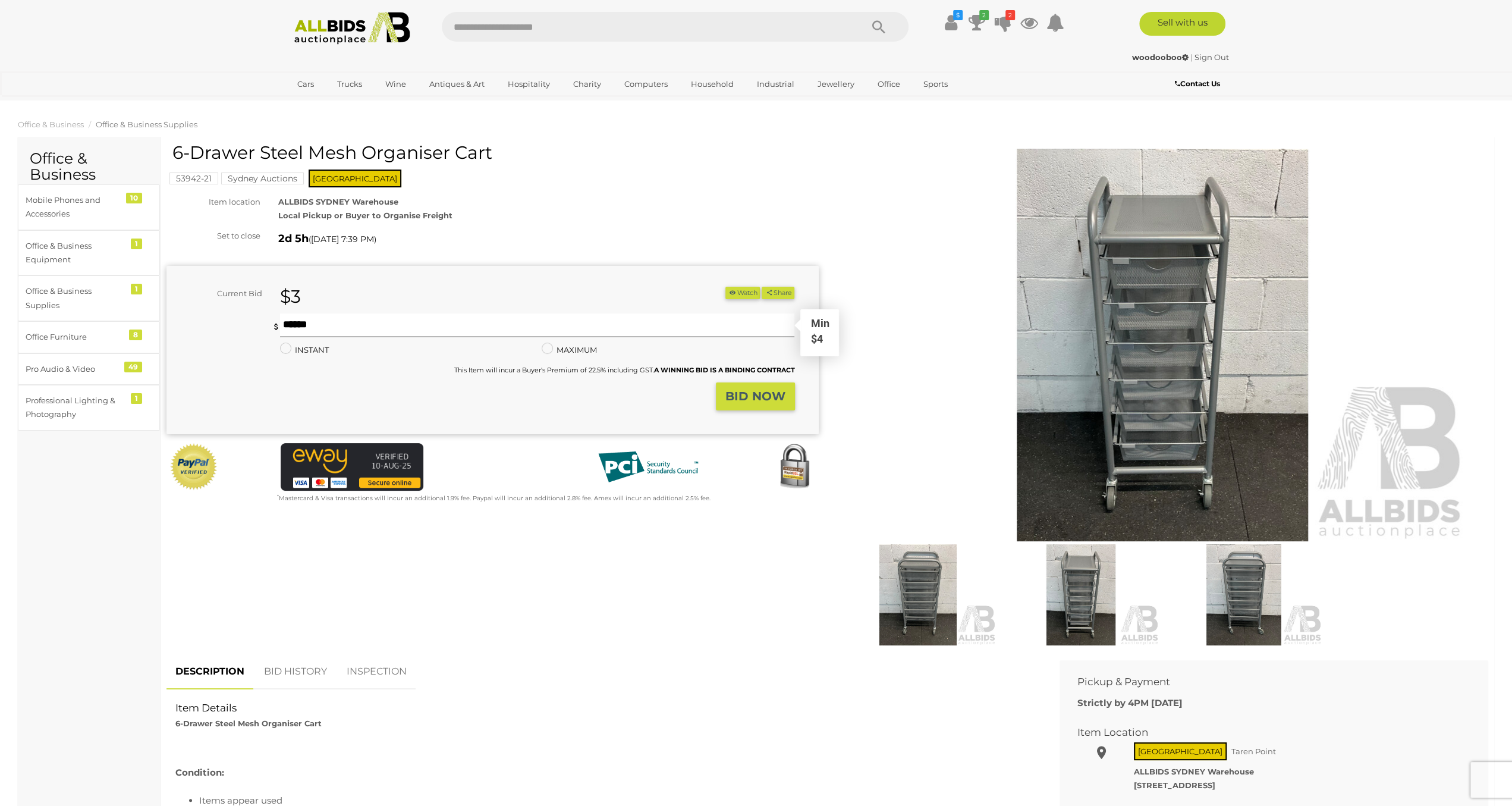
click at [358, 325] on input "text" at bounding box center [536, 325] width 514 height 24
type input "**"
click at [780, 391] on strong "BID NOW" at bounding box center [755, 396] width 60 height 14
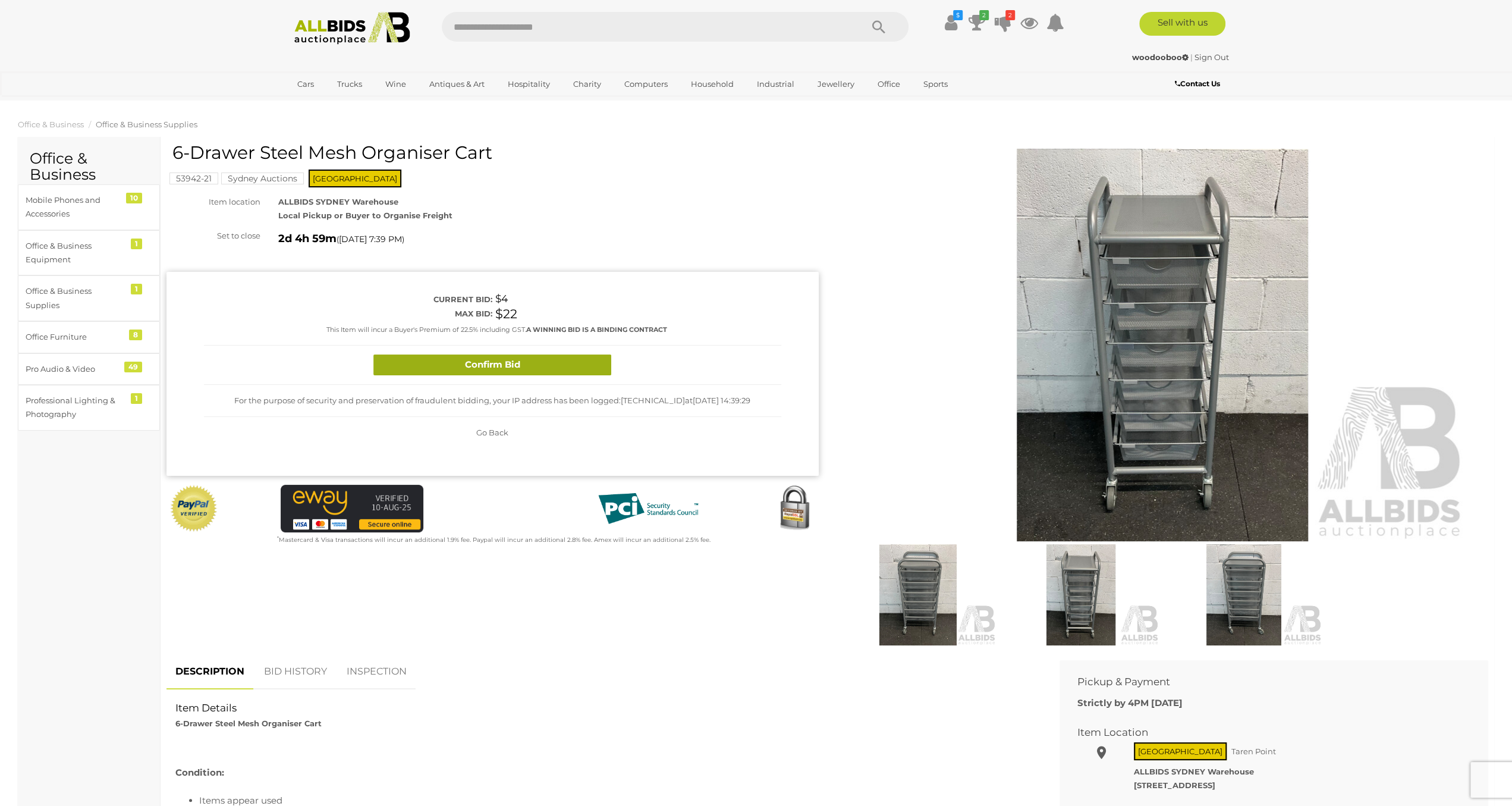
click at [512, 360] on button "Confirm Bid" at bounding box center [492, 365] width 238 height 21
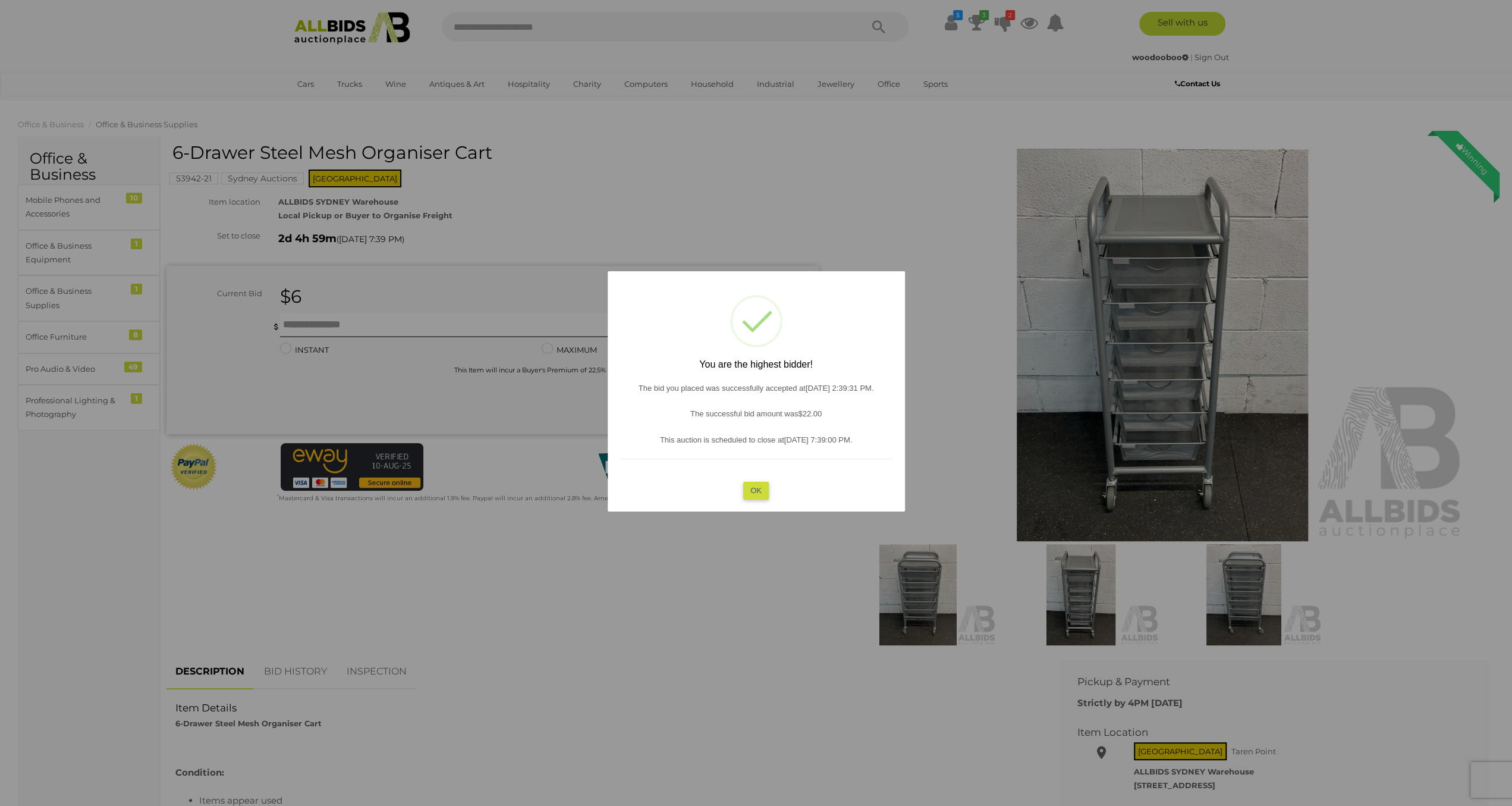
click at [760, 488] on button "OK" at bounding box center [756, 490] width 25 height 17
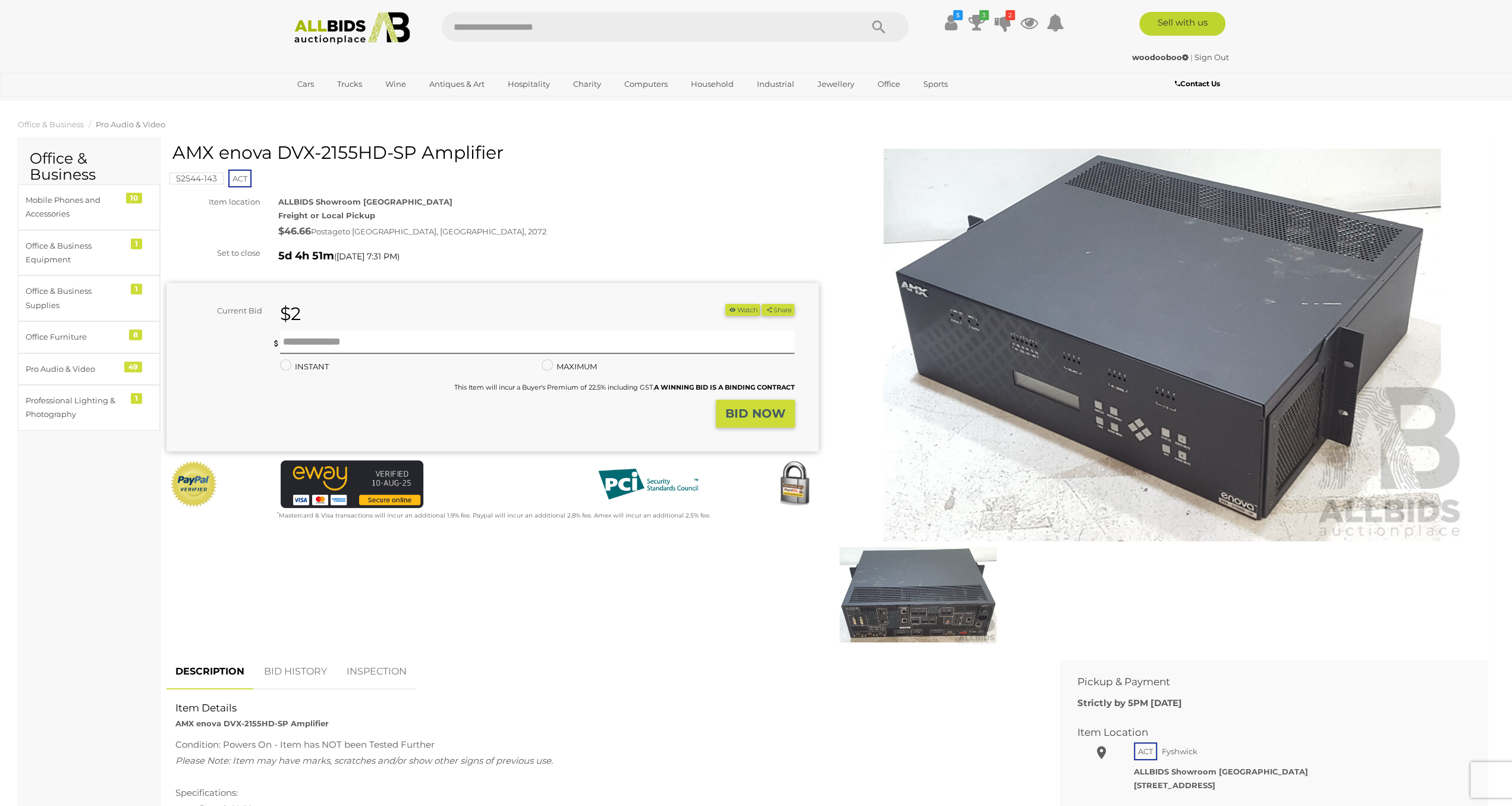
click at [1168, 331] on img at bounding box center [1162, 345] width 609 height 393
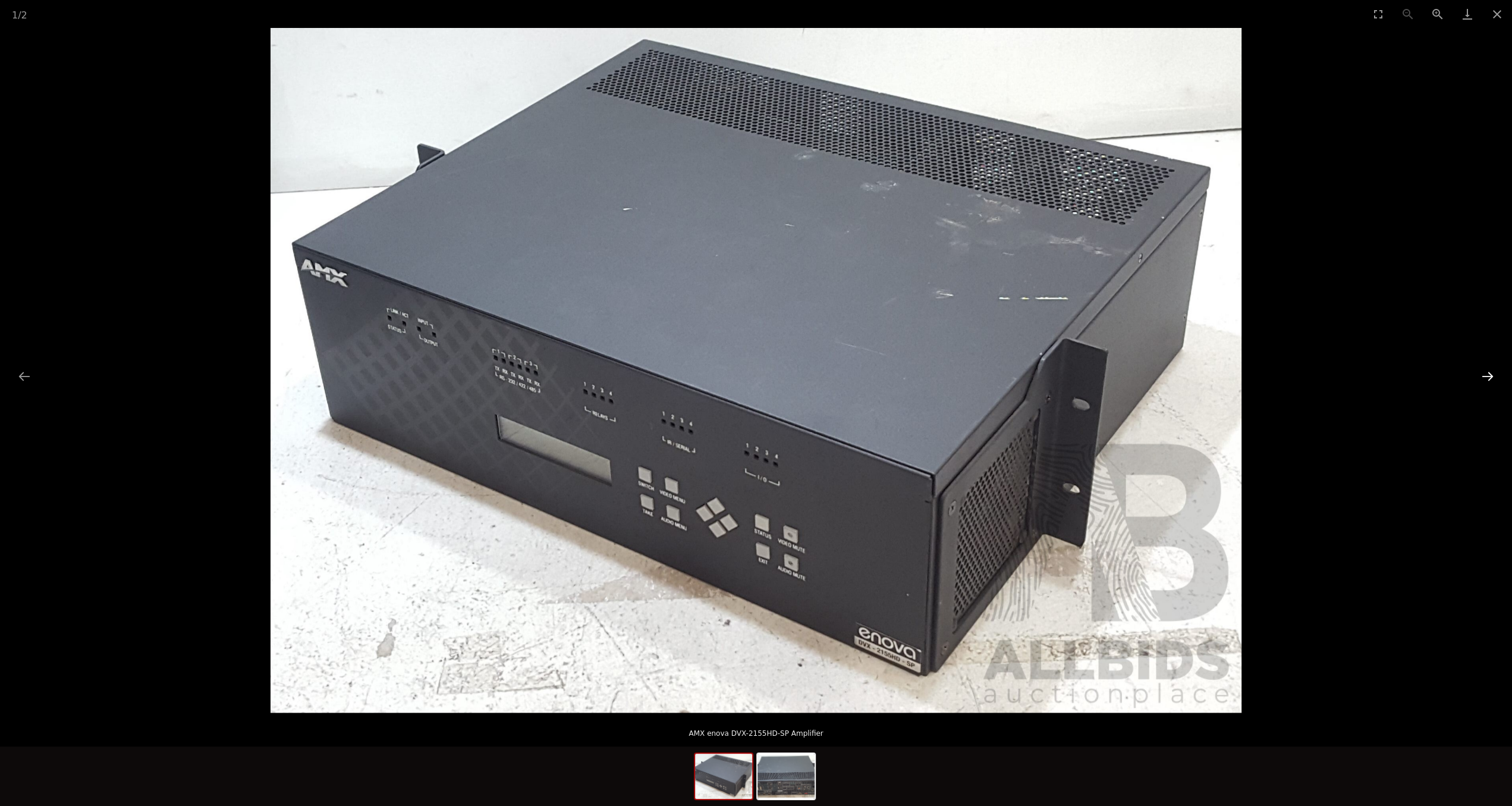
click at [1489, 368] on button "Next slide" at bounding box center [1487, 376] width 25 height 23
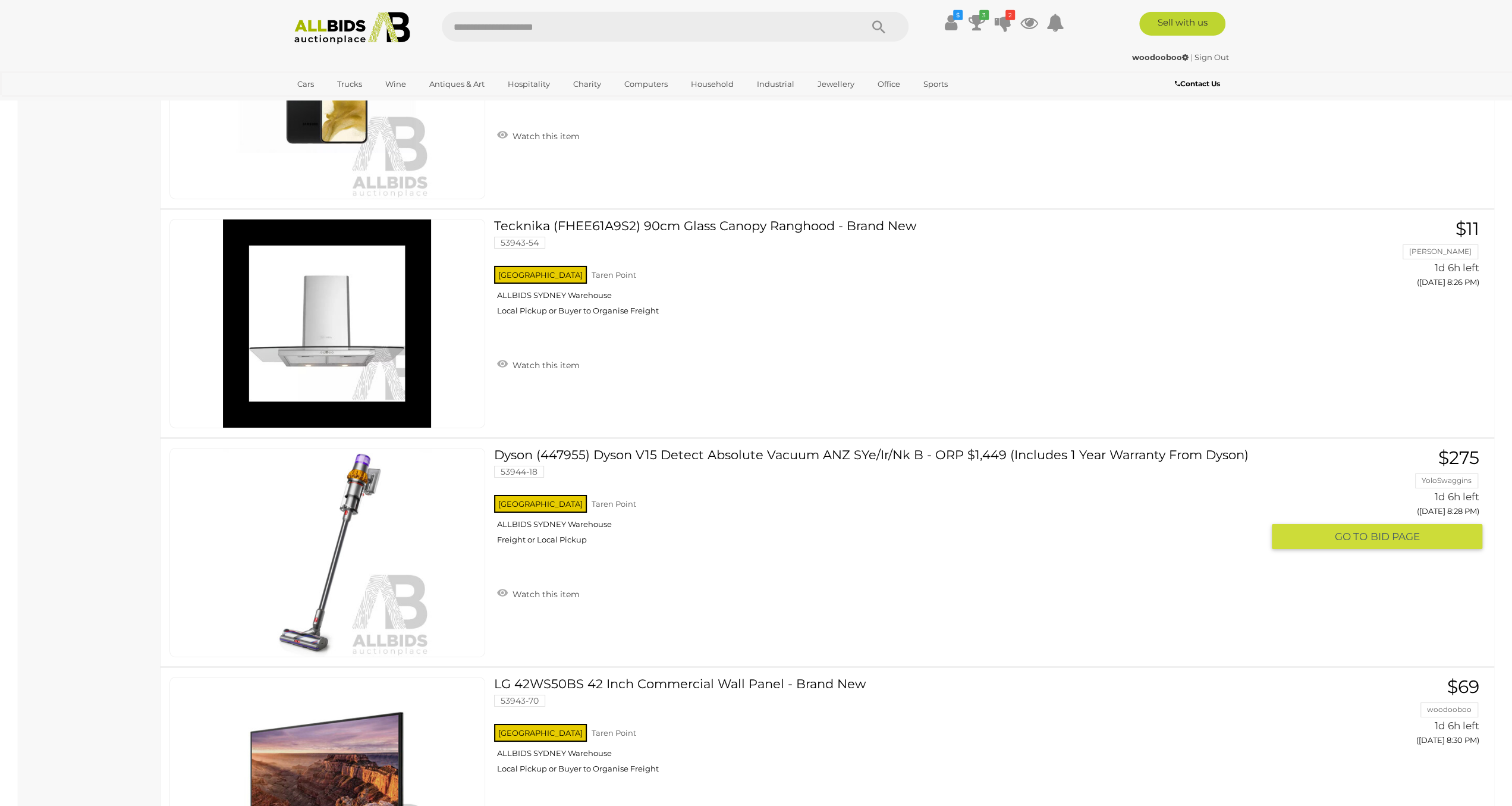
scroll to position [22512, 0]
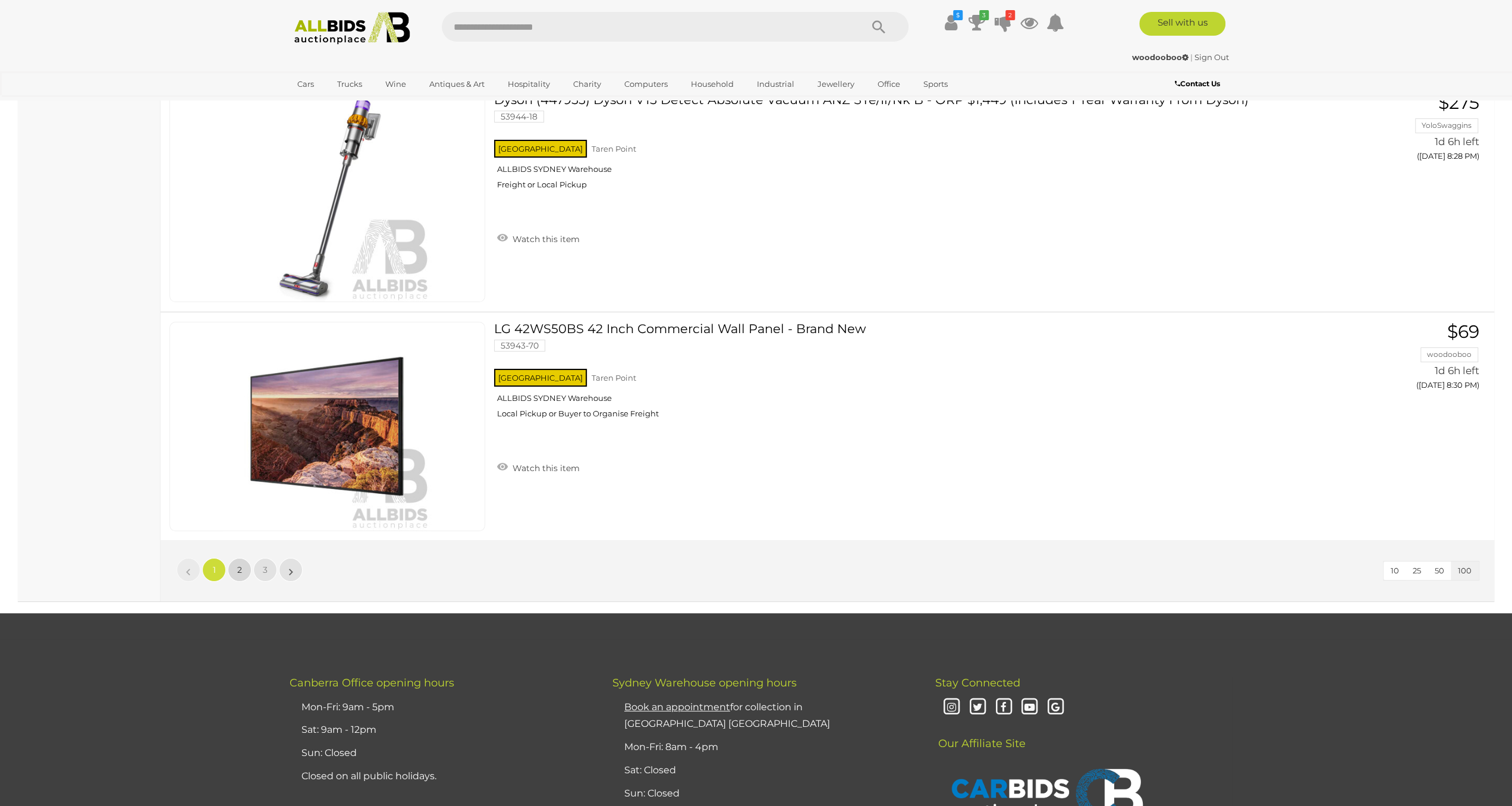
click at [231, 558] on link "2" at bounding box center [240, 570] width 24 height 24
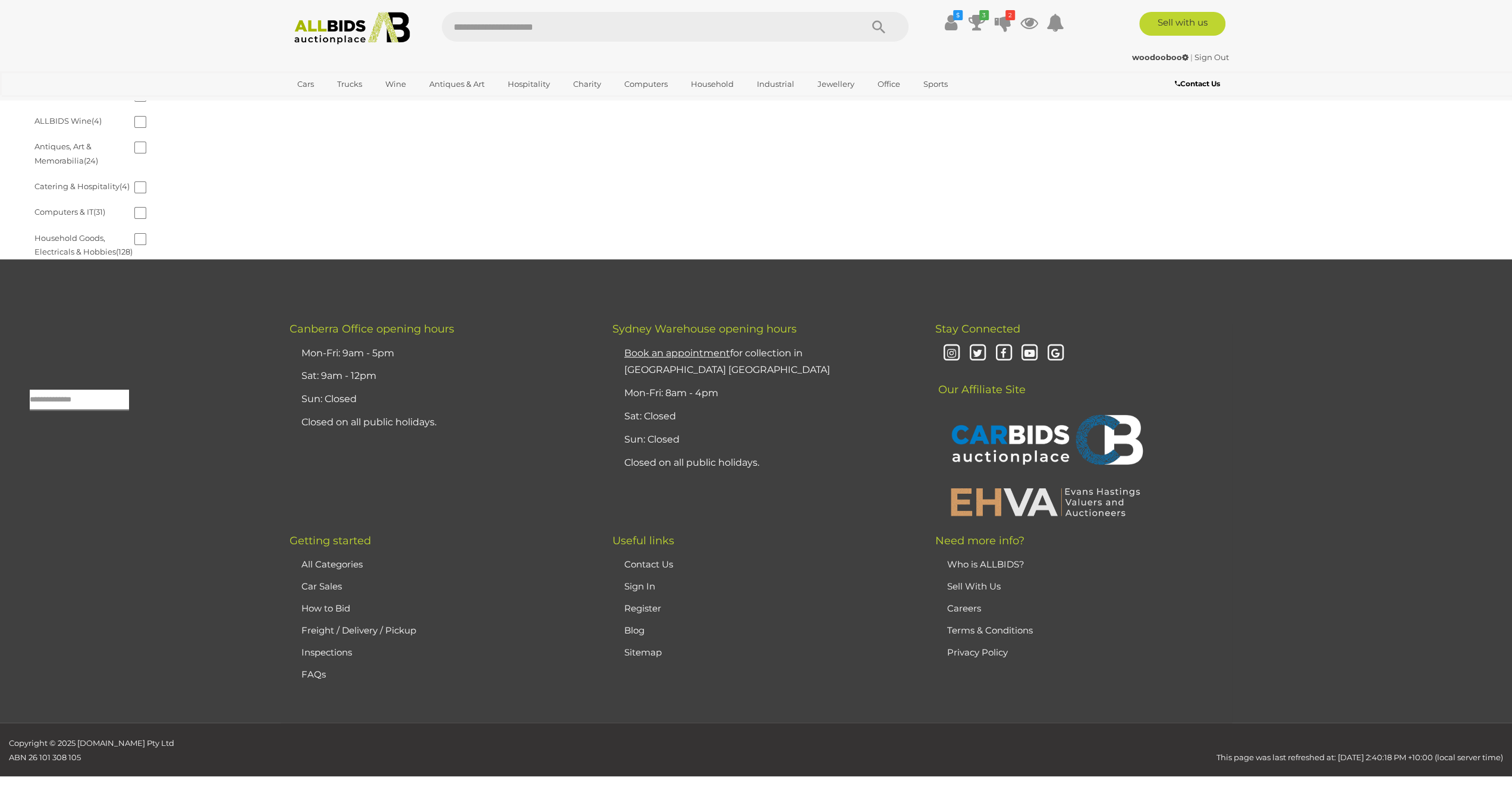
scroll to position [39, 0]
